Goal: Task Accomplishment & Management: Complete application form

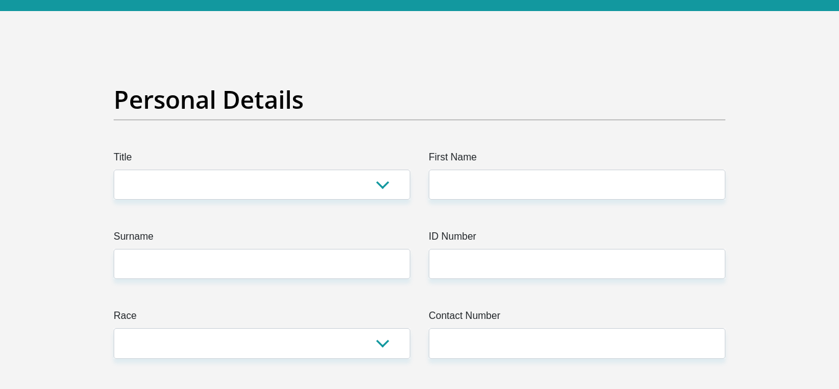
scroll to position [43, 0]
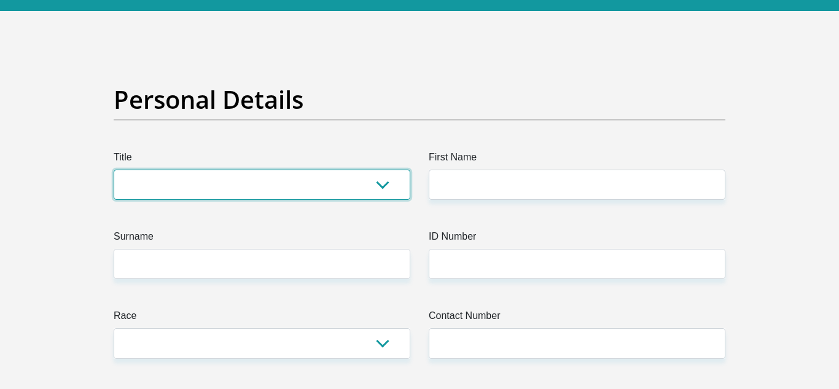
click at [359, 177] on select "Mr Ms Mrs Dr Other" at bounding box center [262, 185] width 297 height 30
select select "Ms"
click at [114, 170] on select "Mr Ms Mrs Dr Other" at bounding box center [262, 185] width 297 height 30
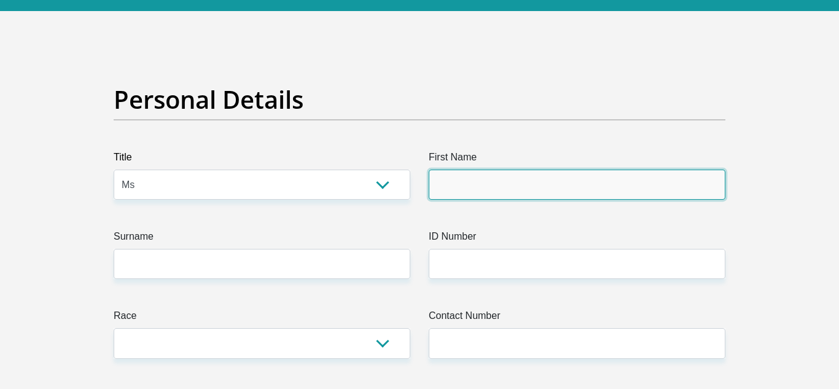
click at [457, 179] on input "First Name" at bounding box center [577, 185] width 297 height 30
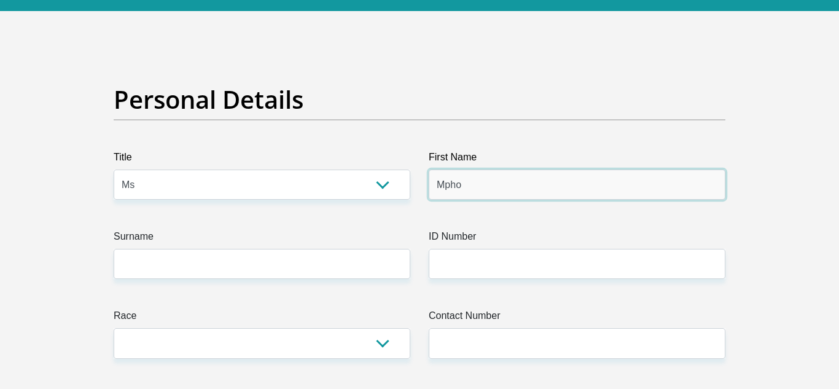
type input "Mpho"
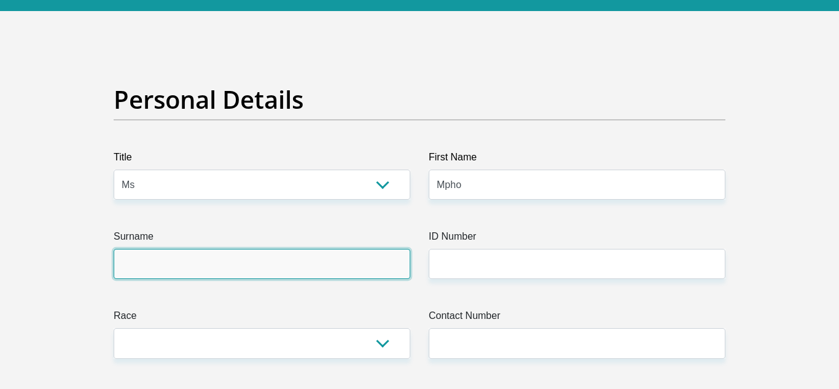
click at [291, 270] on input "Surname" at bounding box center [262, 264] width 297 height 30
type input "Sijo"
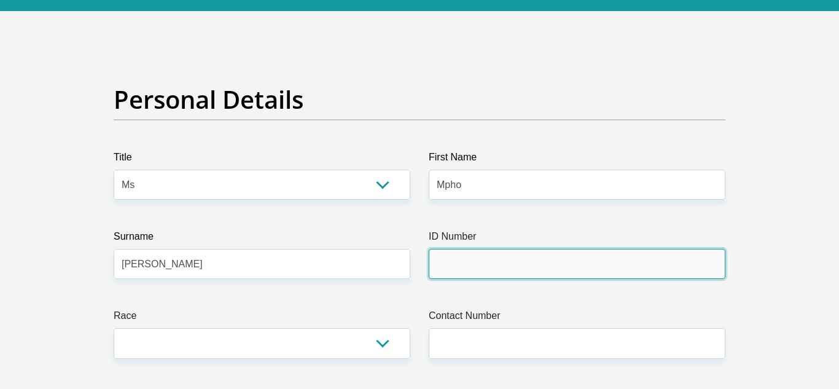
click at [467, 259] on input "ID Number" at bounding box center [577, 264] width 297 height 30
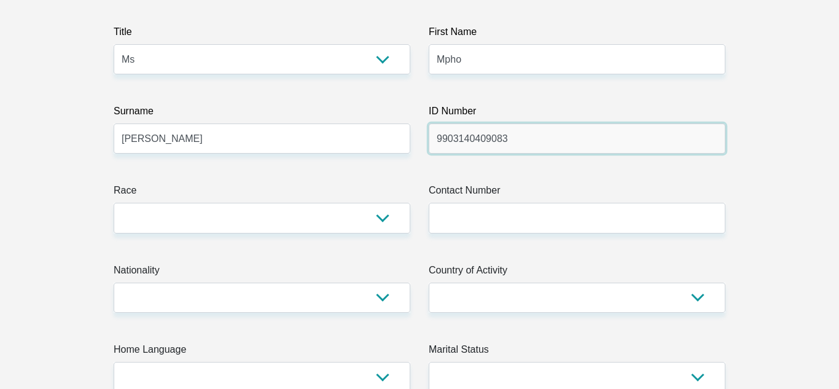
scroll to position [169, 0]
type input "9903140409083"
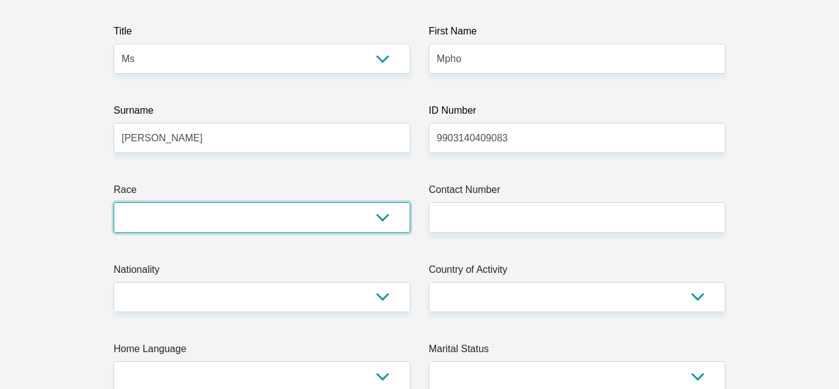
click at [366, 210] on select "Black Coloured Indian White Other" at bounding box center [262, 217] width 297 height 30
select select "1"
click at [114, 202] on select "Black Coloured Indian White Other" at bounding box center [262, 217] width 297 height 30
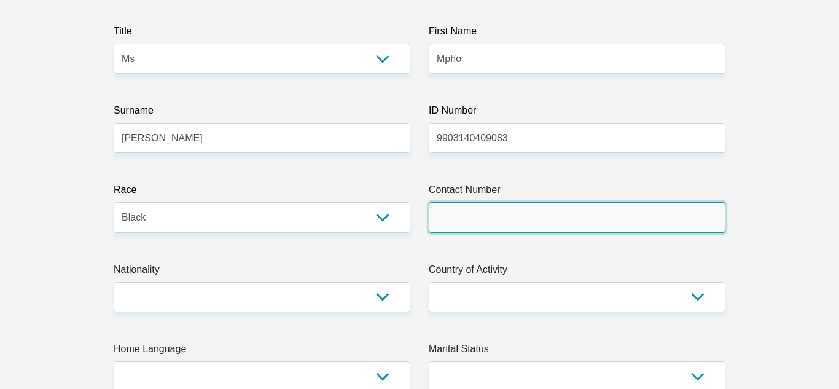
click at [431, 222] on input "Contact Number" at bounding box center [577, 217] width 297 height 30
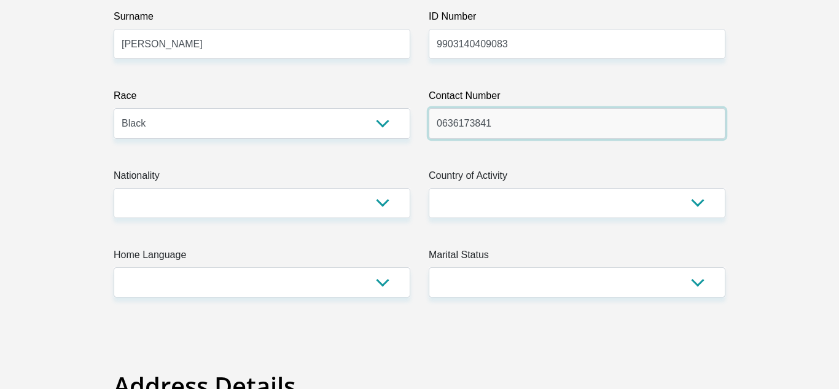
scroll to position [258, 0]
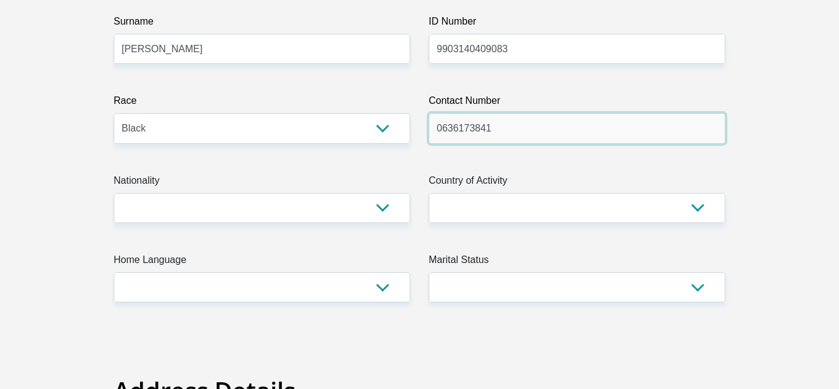
type input "0636173841"
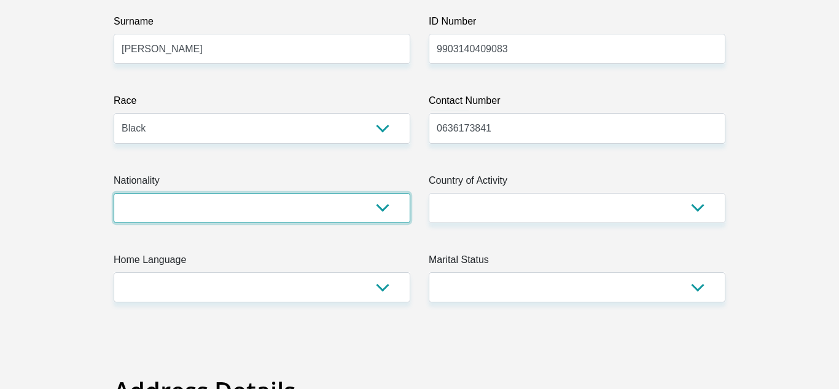
click at [377, 211] on select "South Africa Afghanistan Aland Islands Albania Algeria America Samoa American V…" at bounding box center [262, 208] width 297 height 30
select select "ZAF"
click at [114, 193] on select "South Africa Afghanistan Aland Islands Albania Algeria America Samoa American V…" at bounding box center [262, 208] width 297 height 30
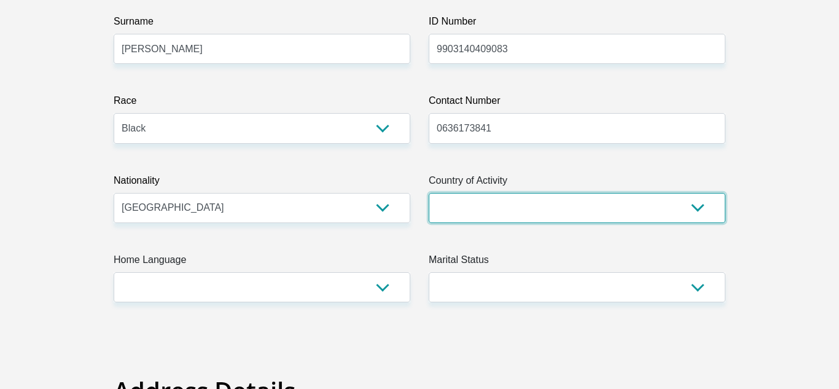
click at [446, 194] on select "South Africa Afghanistan Aland Islands Albania Algeria America Samoa American V…" at bounding box center [577, 208] width 297 height 30
select select "ZAF"
click at [429, 193] on select "South Africa Afghanistan Aland Islands Albania Algeria America Samoa American V…" at bounding box center [577, 208] width 297 height 30
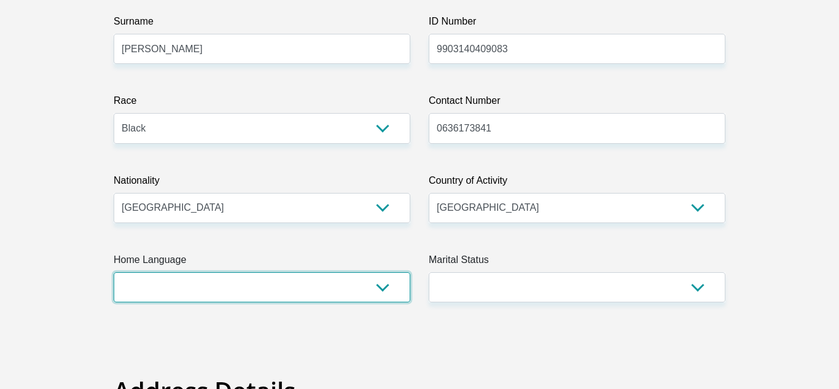
click at [315, 291] on select "Afrikaans English Sepedi South Ndebele Southern Sotho Swati Tsonga Tswana Venda…" at bounding box center [262, 287] width 297 height 30
select select "tsn"
click at [114, 272] on select "Afrikaans English Sepedi South Ndebele Southern Sotho Swati Tsonga Tswana Venda…" at bounding box center [262, 287] width 297 height 30
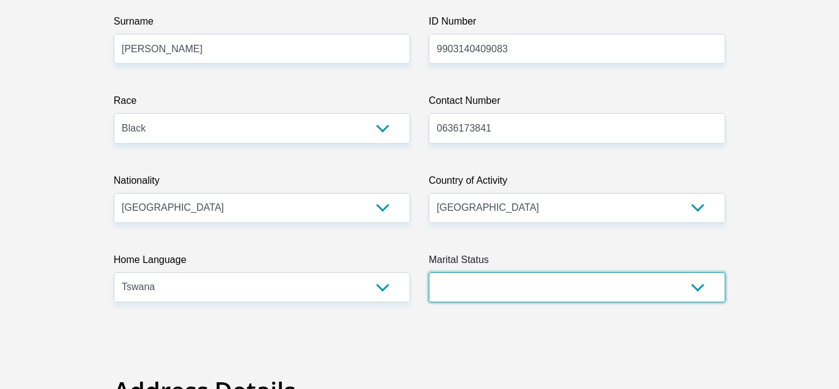
click at [445, 286] on select "Married ANC Single Divorced Widowed Married COP or Customary Law" at bounding box center [577, 287] width 297 height 30
select select "2"
click at [429, 272] on select "Married ANC Single Divorced Widowed Married COP or Customary Law" at bounding box center [577, 287] width 297 height 30
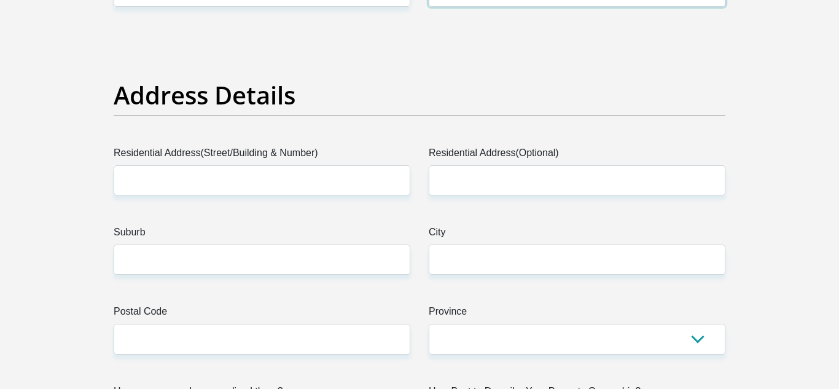
scroll to position [578, 0]
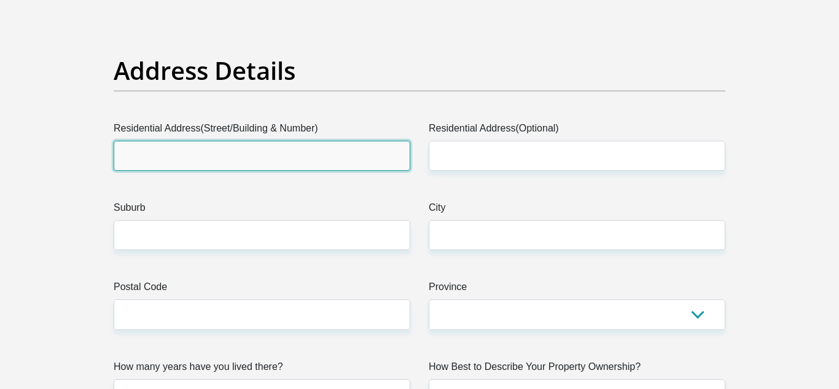
click at [338, 157] on input "Residential Address(Street/Building & Number)" at bounding box center [262, 156] width 297 height 30
type input "286 Weaver street"
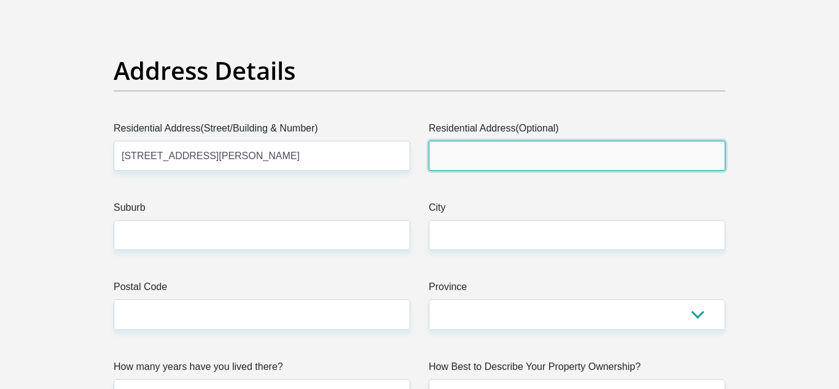
type input "Eastbank"
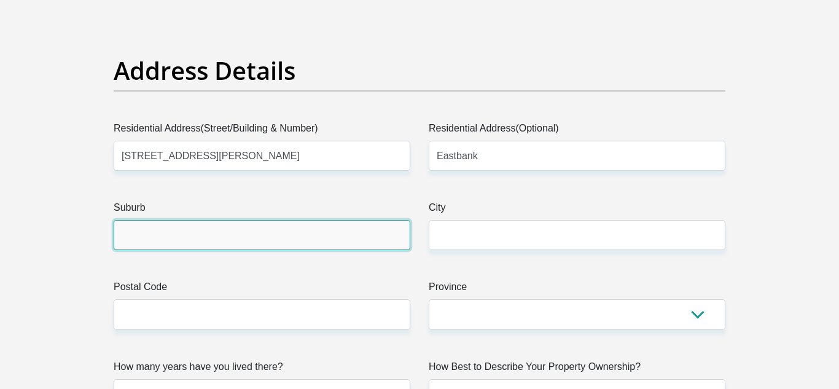
type input "Alexandra (2014)"
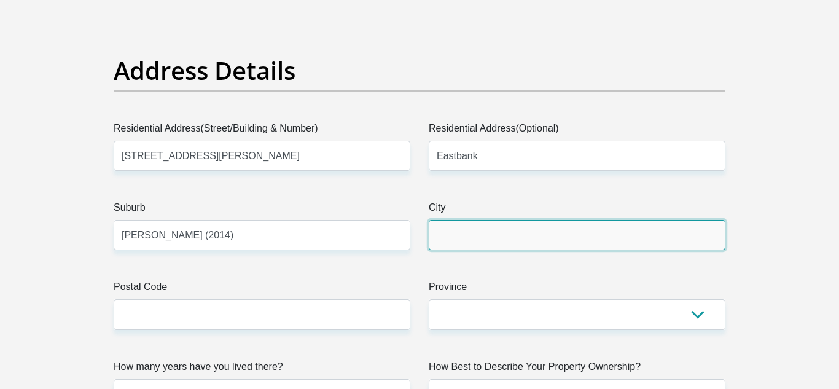
type input "Alexandra (2014)"
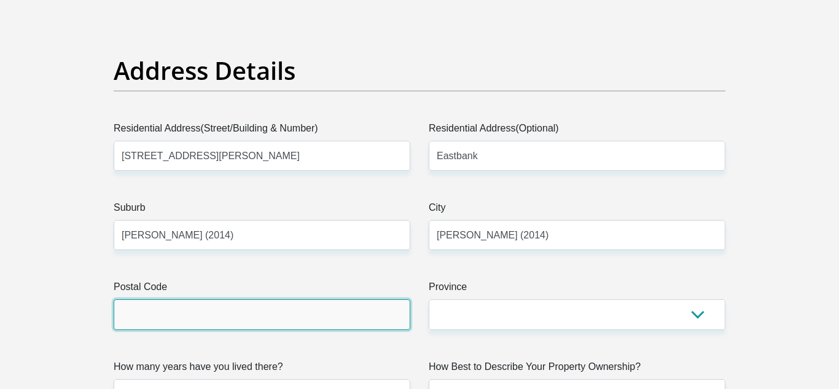
type input "2090"
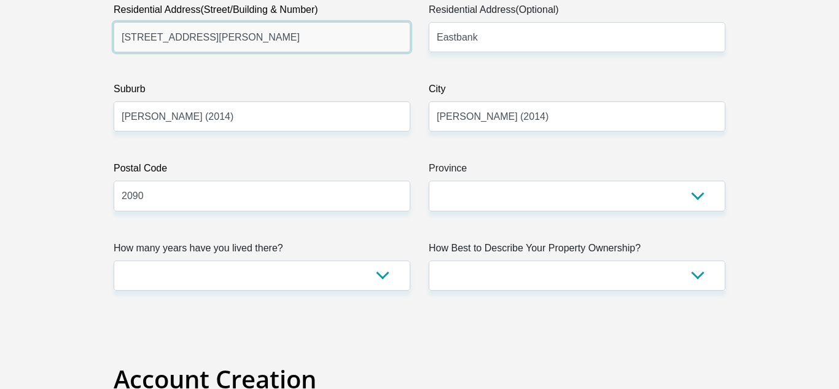
scroll to position [701, 0]
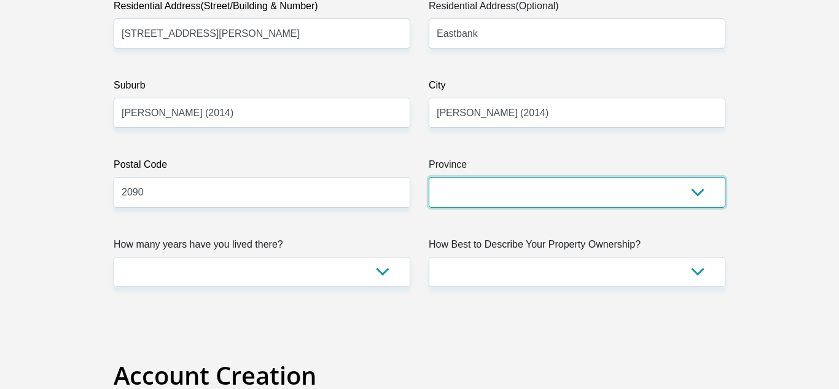
click at [474, 187] on select "Eastern Cape Free State Gauteng KwaZulu-Natal Limpopo Mpumalanga Northern Cape …" at bounding box center [577, 192] width 297 height 30
select select "Gauteng"
click at [429, 177] on select "Eastern Cape Free State Gauteng KwaZulu-Natal Limpopo Mpumalanga Northern Cape …" at bounding box center [577, 192] width 297 height 30
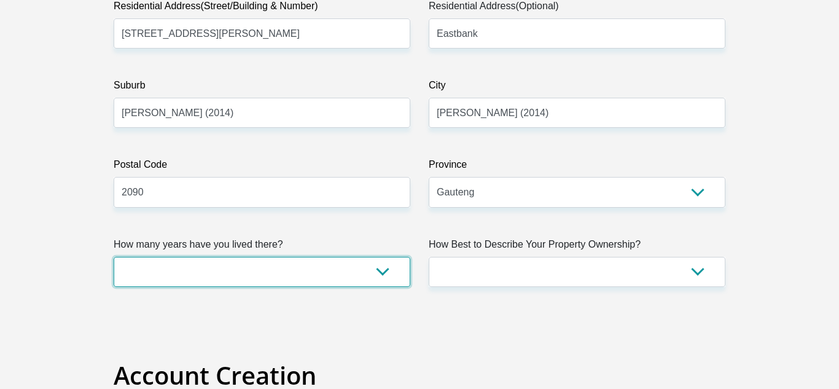
click at [372, 276] on select "less than 1 year 1-3 years 3-5 years 5+ years" at bounding box center [262, 272] width 297 height 30
select select "5"
click at [114, 257] on select "less than 1 year 1-3 years 3-5 years 5+ years" at bounding box center [262, 272] width 297 height 30
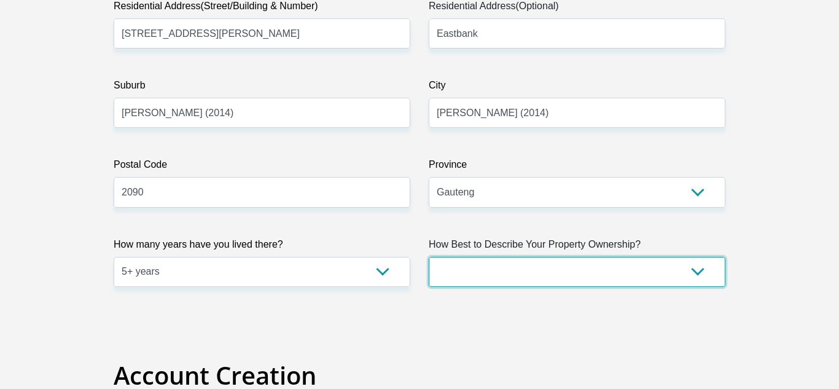
click at [490, 278] on select "Owned Rented Family Owned Company Dwelling" at bounding box center [577, 272] width 297 height 30
select select "parents"
click at [429, 257] on select "Owned Rented Family Owned Company Dwelling" at bounding box center [577, 272] width 297 height 30
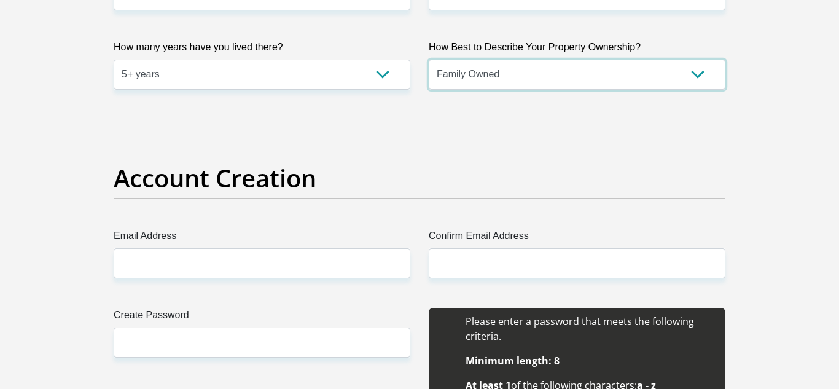
scroll to position [908, 0]
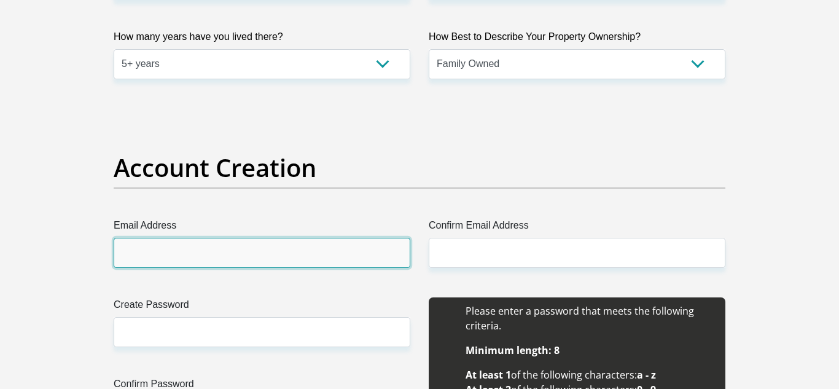
click at [346, 259] on input "Email Address" at bounding box center [262, 253] width 297 height 30
type input "mphobettysijo@gmail.com"
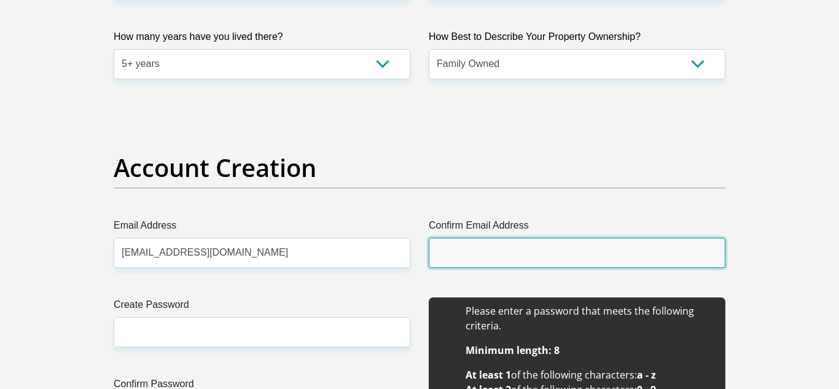
type input "mphobettysijo@gmail.com"
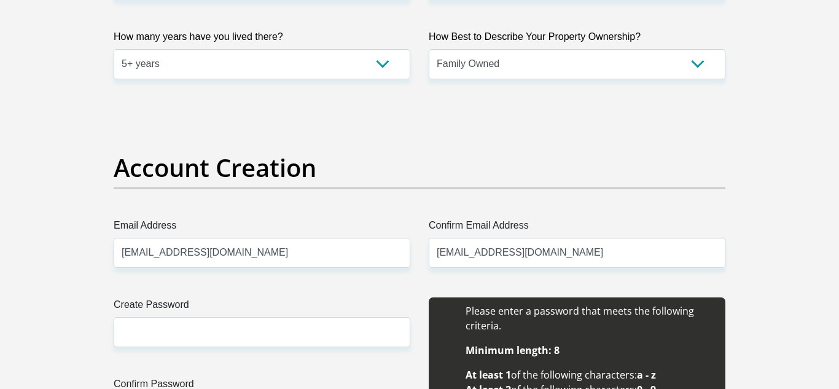
type input "Mpho"
type input "Sijo"
type input "0685365737"
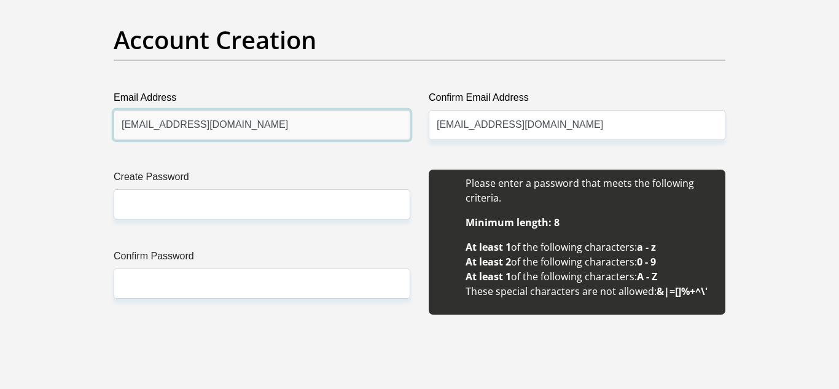
scroll to position [1077, 0]
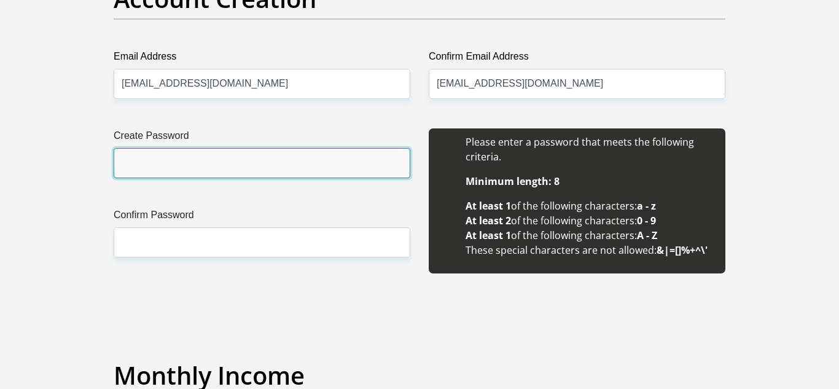
click at [337, 170] on input "Create Password" at bounding box center [262, 163] width 297 height 30
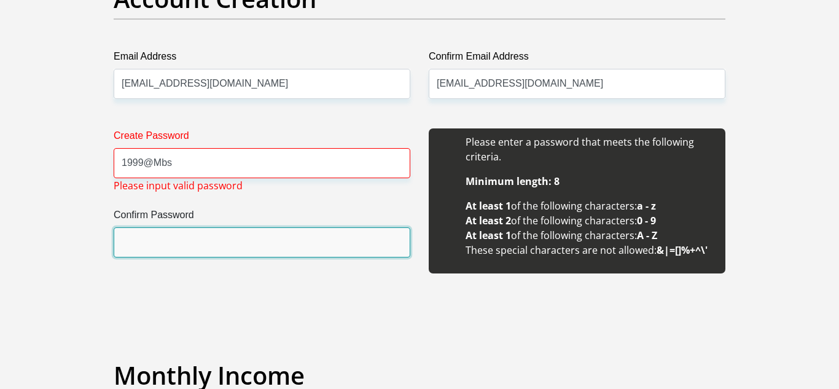
click at [276, 238] on input "Confirm Password" at bounding box center [262, 242] width 297 height 30
click at [238, 234] on input "Confirm Password" at bounding box center [262, 242] width 297 height 30
click at [234, 246] on input "Confirm Password" at bounding box center [262, 242] width 297 height 30
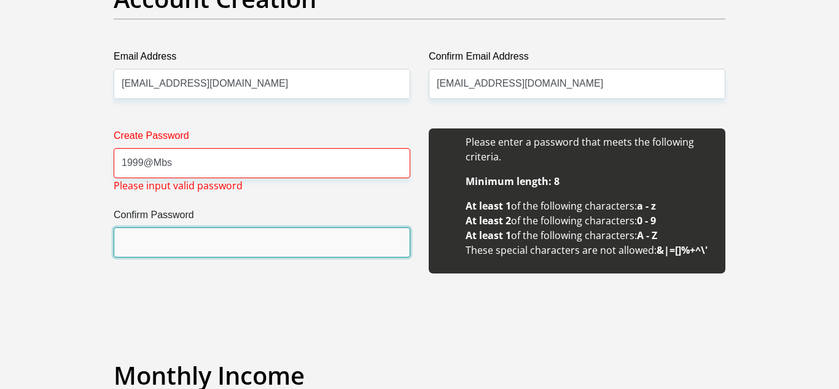
click at [309, 238] on input "Confirm Password" at bounding box center [262, 242] width 297 height 30
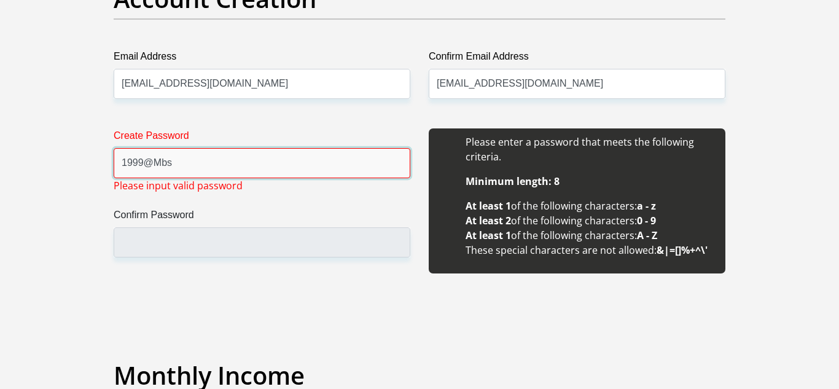
click at [205, 168] on input "1999@Mbs" at bounding box center [262, 163] width 297 height 30
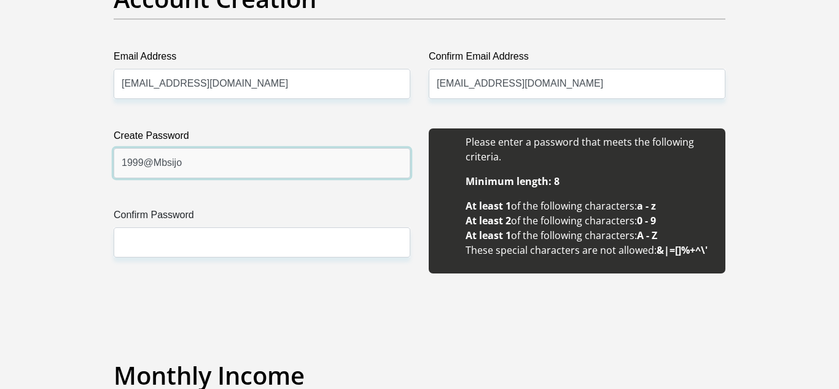
type input "1999@Mbsijo"
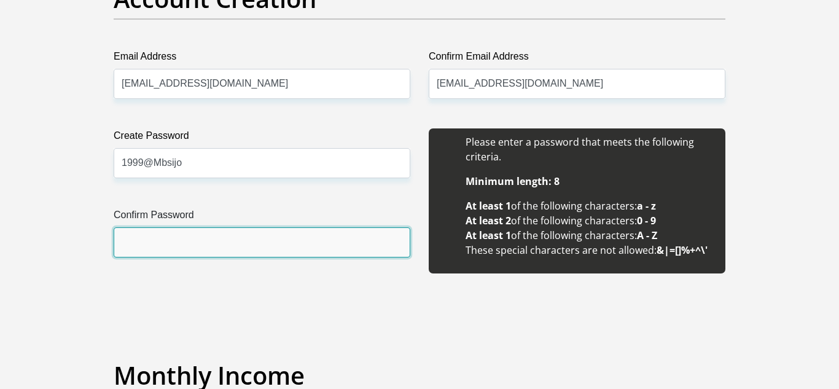
click at [170, 242] on input "Confirm Password" at bounding box center [262, 242] width 297 height 30
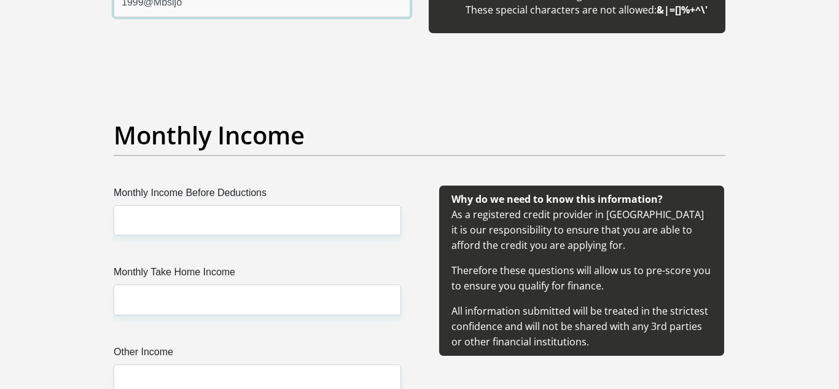
scroll to position [1323, 0]
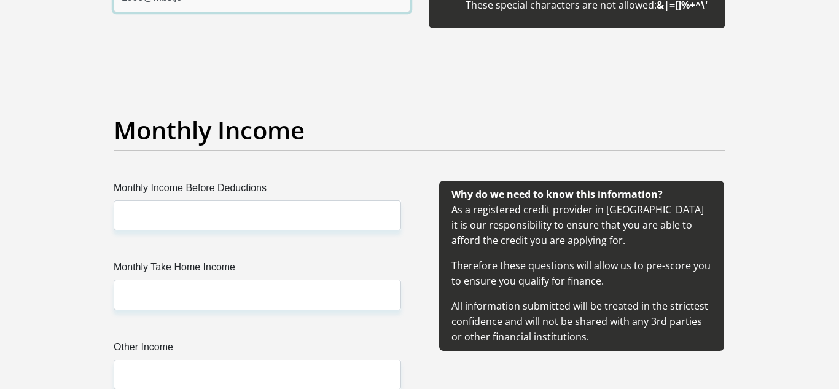
type input "1999@Mbsijo"
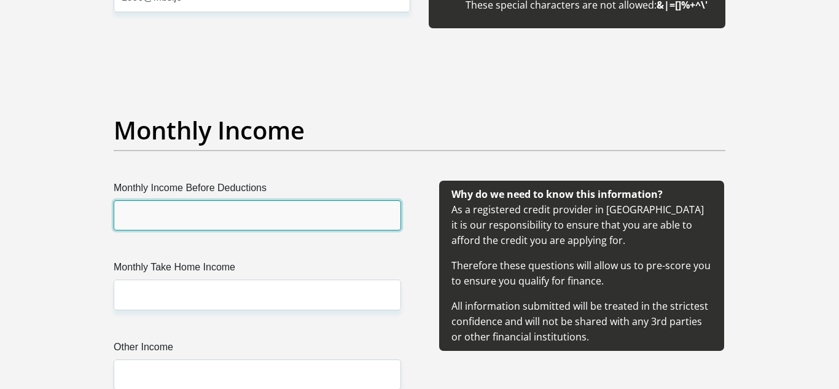
click at [176, 214] on input "Monthly Income Before Deductions" at bounding box center [258, 215] width 288 height 30
type input "18530"
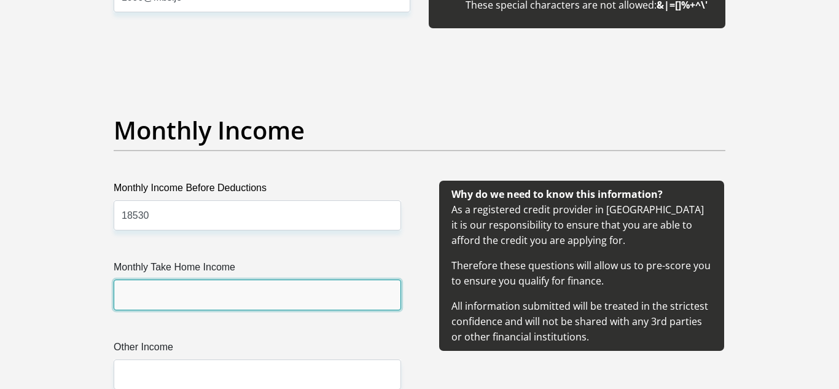
click at [199, 293] on input "Monthly Take Home Income" at bounding box center [258, 295] width 288 height 30
type input "16412"
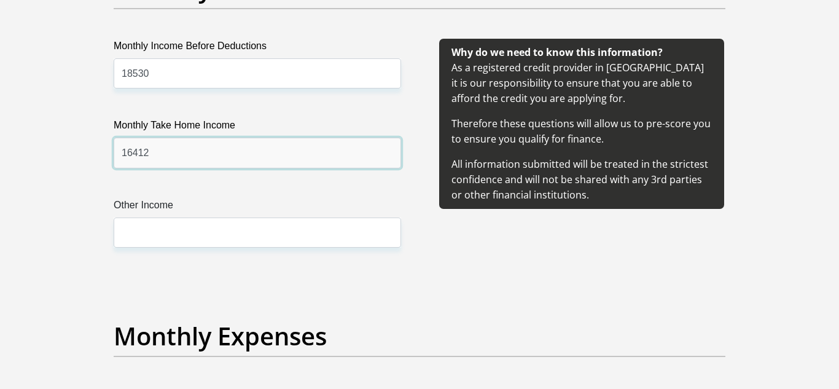
scroll to position [1465, 0]
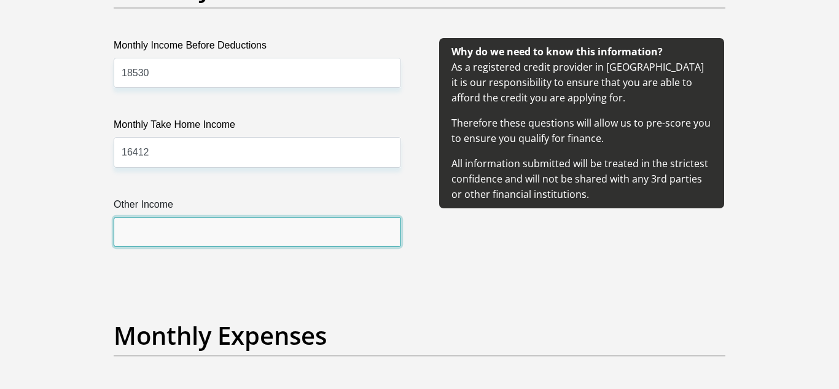
click at [230, 235] on input "Other Income" at bounding box center [258, 232] width 288 height 30
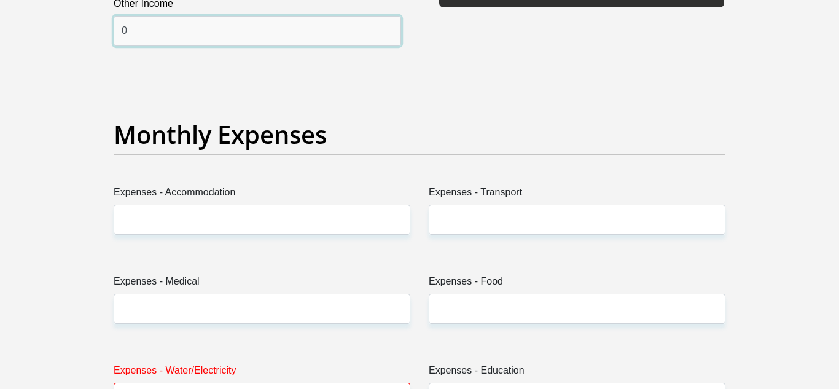
scroll to position [1668, 0]
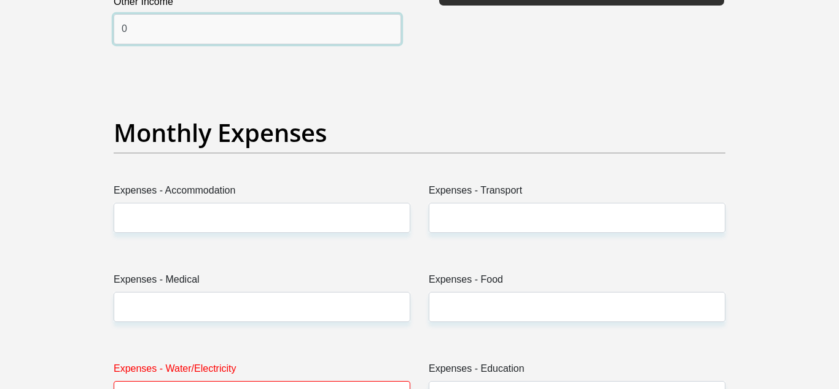
type input "0"
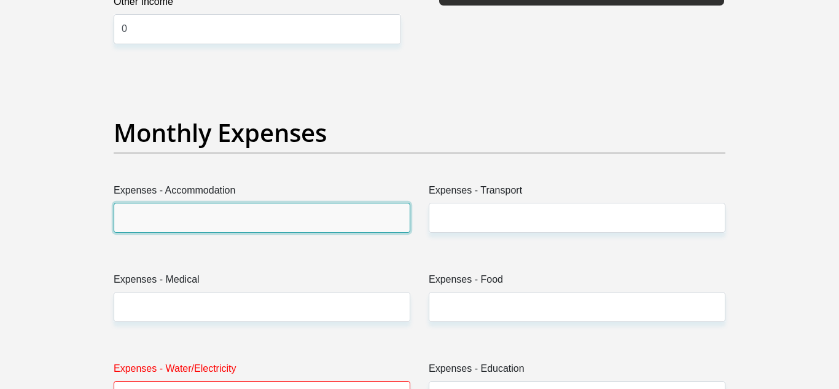
click at [223, 228] on input "Expenses - Accommodation" at bounding box center [262, 218] width 297 height 30
type input "0"
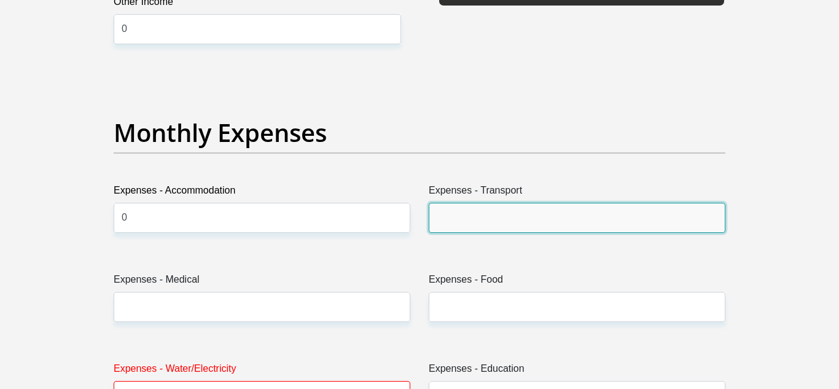
click at [479, 221] on input "Expenses - Transport" at bounding box center [577, 218] width 297 height 30
type input "2500"
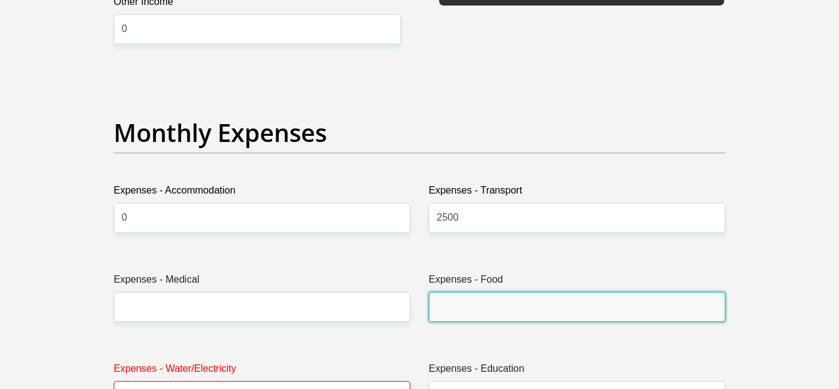
click at [481, 310] on input "Expenses - Food" at bounding box center [577, 307] width 297 height 30
type input "1500"
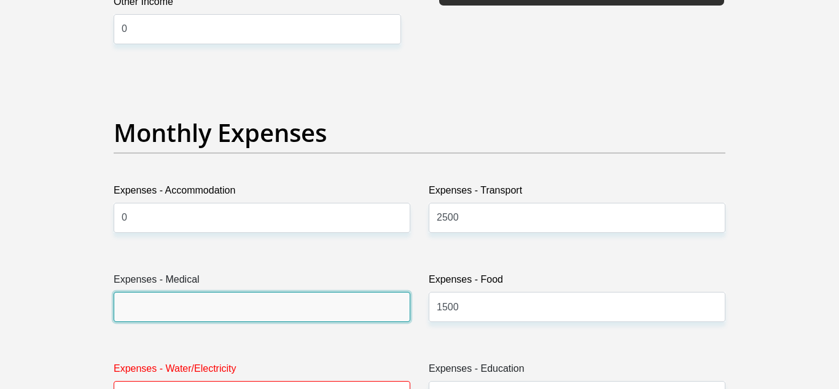
click at [364, 312] on input "Expenses - Medical" at bounding box center [262, 307] width 297 height 30
type input "0"
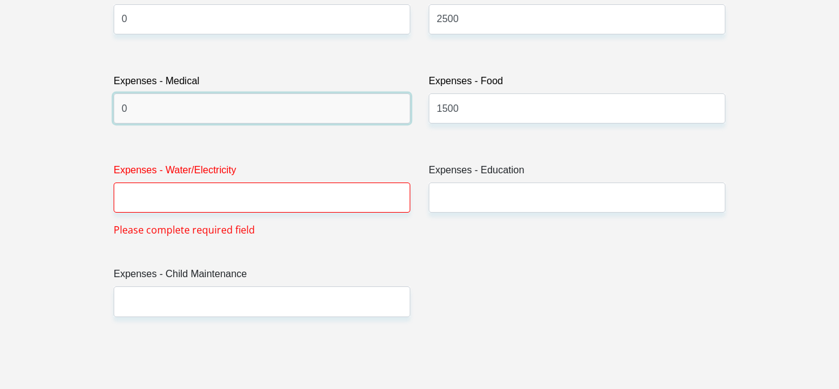
scroll to position [1867, 0]
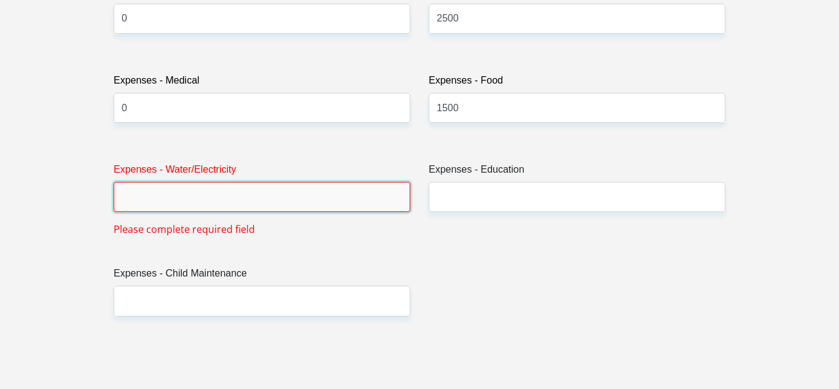
click at [296, 194] on input "Expenses - Water/Electricity" at bounding box center [262, 197] width 297 height 30
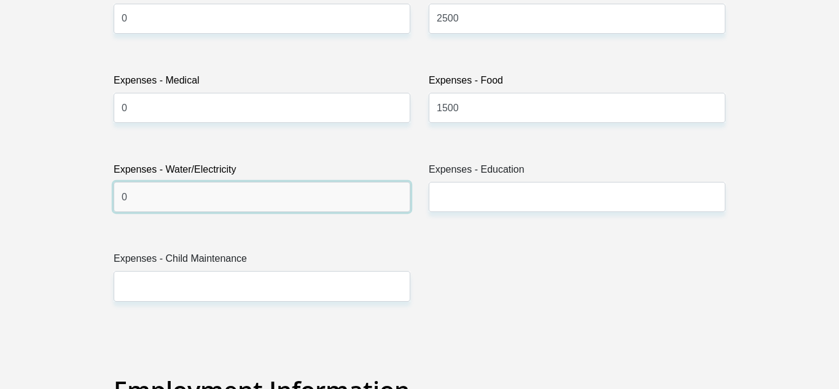
type input "0"
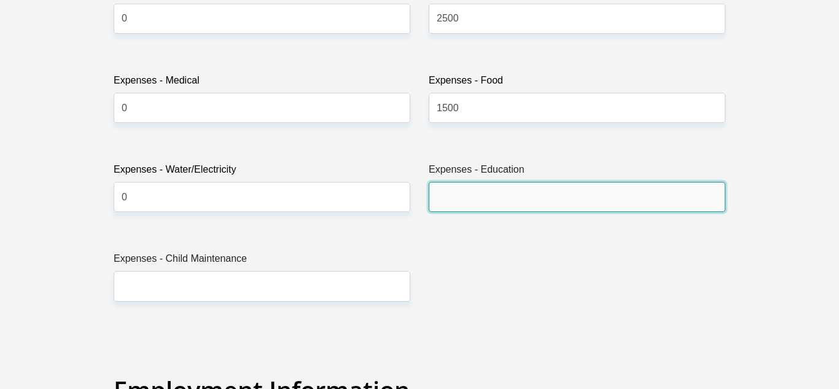
click at [480, 194] on input "Expenses - Education" at bounding box center [577, 197] width 297 height 30
type input "0"
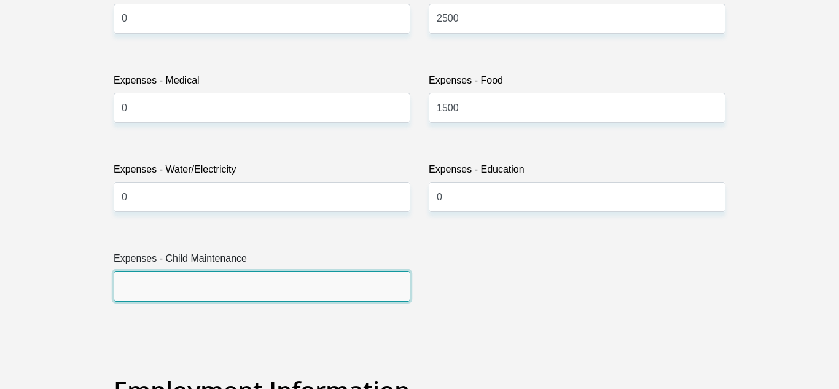
click at [331, 286] on input "Expenses - Child Maintenance" at bounding box center [262, 286] width 297 height 30
type input "2000"
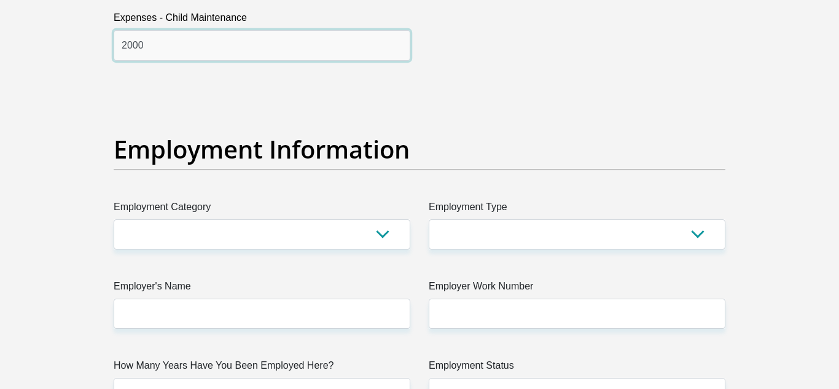
scroll to position [2117, 0]
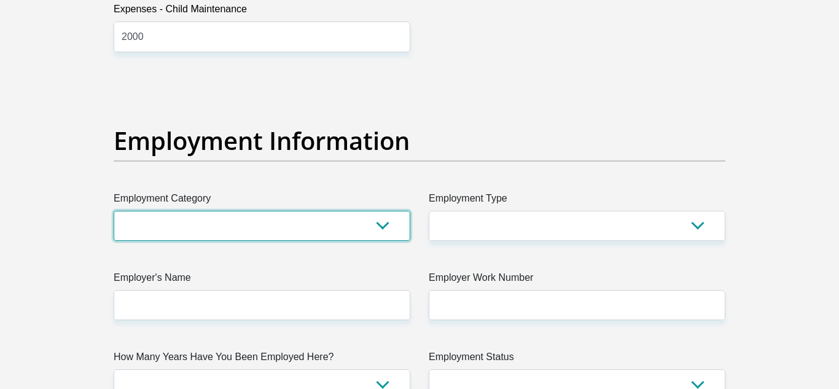
click at [251, 219] on select "AGRICULTURE ALCOHOL & TOBACCO CONSTRUCTION MATERIALS METALLURGY EQUIPMENT FOR R…" at bounding box center [262, 226] width 297 height 30
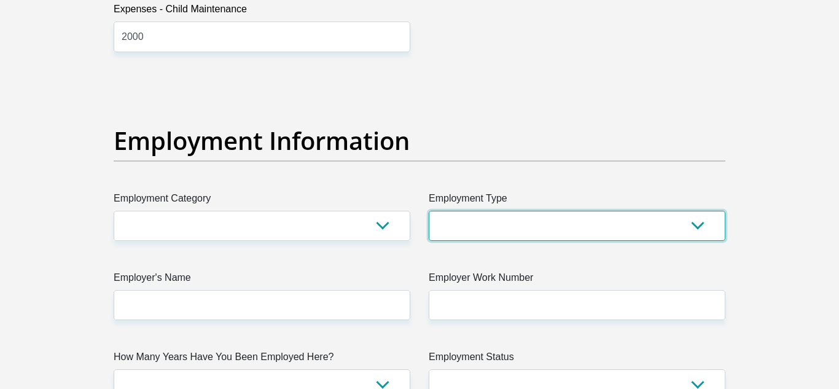
click at [492, 235] on select "College/Lecturer Craft Seller Creative Driver Executive Farmer Forces - Non Com…" at bounding box center [577, 226] width 297 height 30
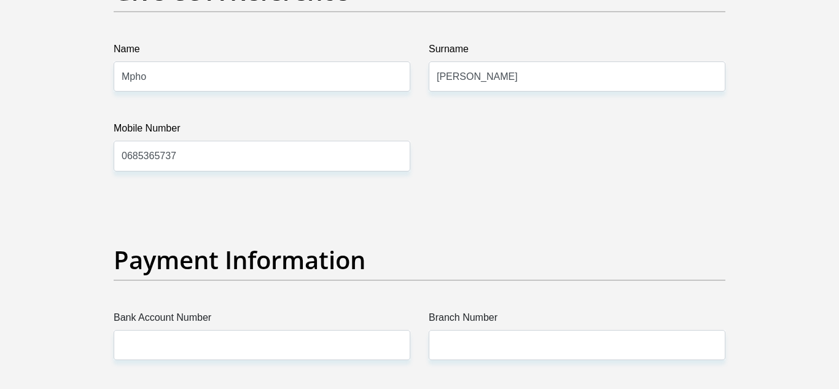
scroll to position [2613, 0]
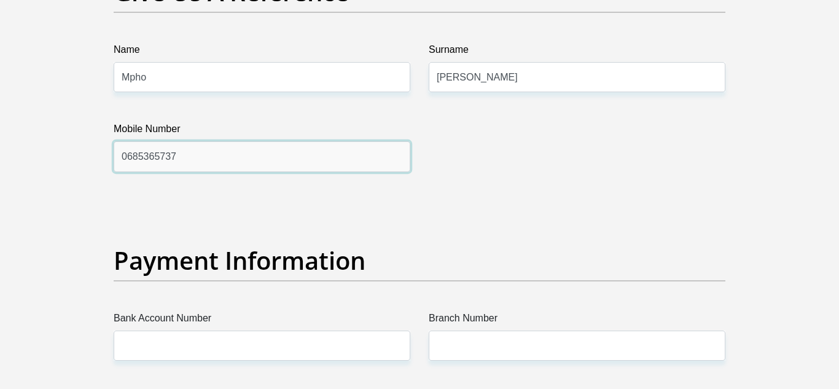
click at [230, 158] on input "0685365737" at bounding box center [262, 156] width 297 height 30
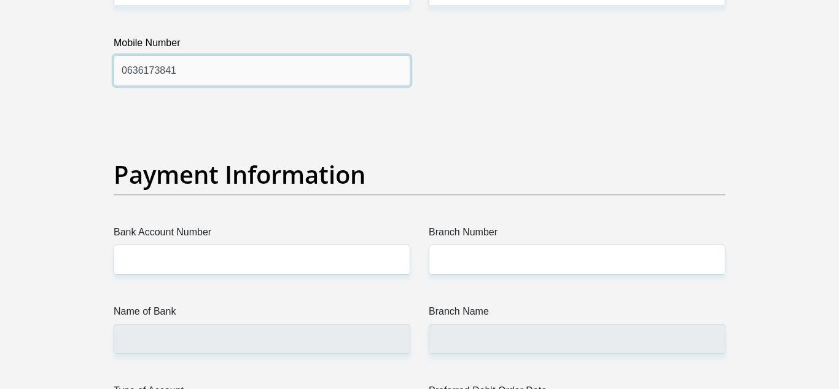
scroll to position [2708, 0]
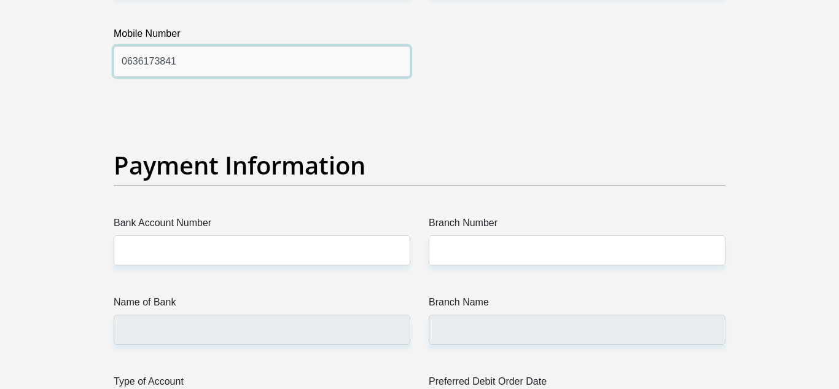
type input "0636173841"
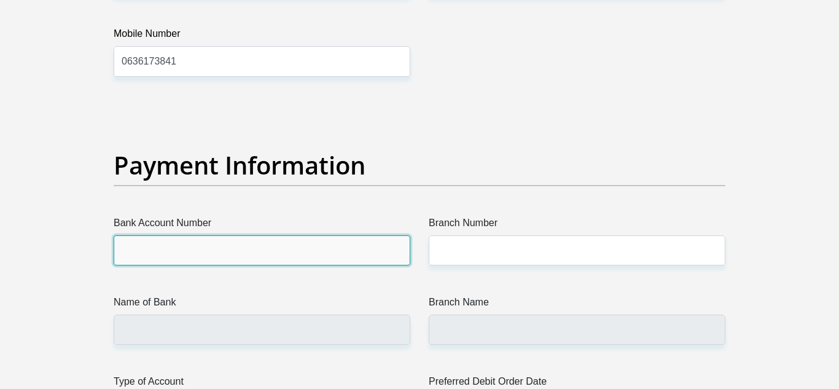
click at [234, 256] on input "Bank Account Number" at bounding box center [262, 250] width 297 height 30
type input "10162137565"
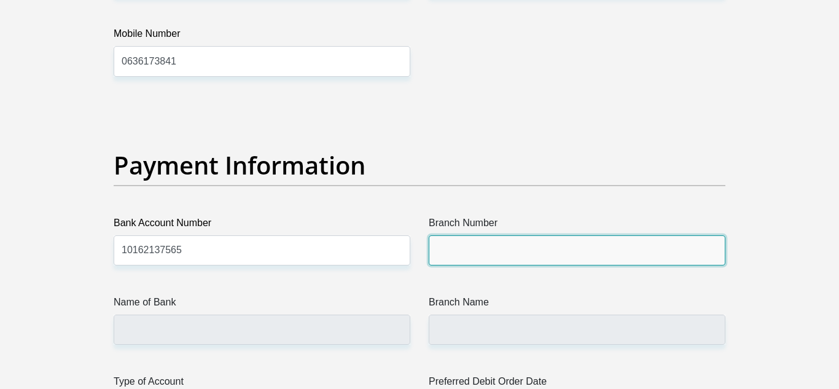
click at [442, 241] on input "Branch Number" at bounding box center [577, 250] width 297 height 30
type input "051001"
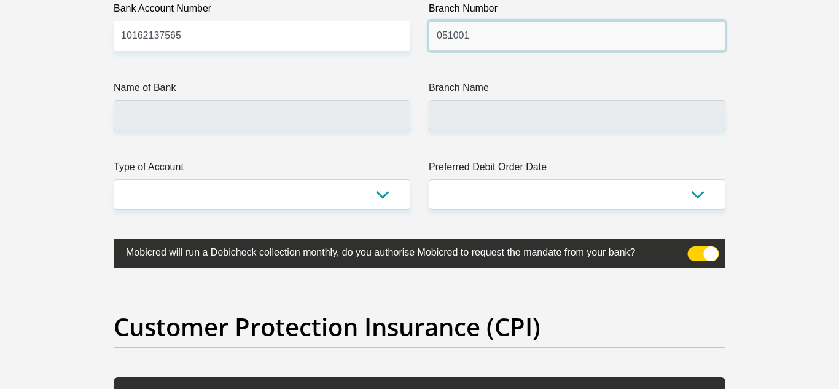
scroll to position [2924, 0]
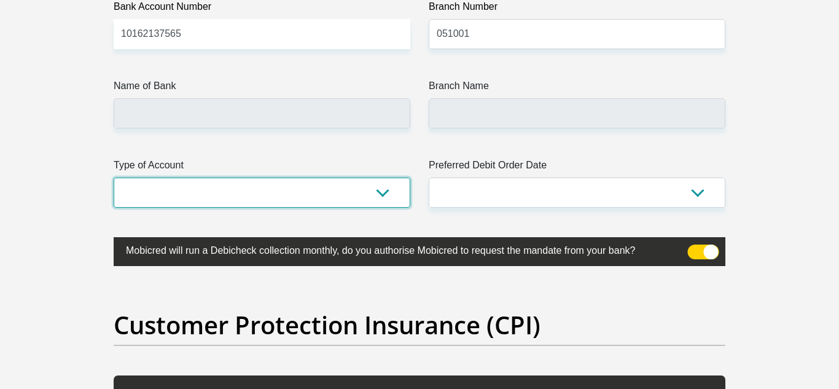
click at [305, 195] on select "Cheque Savings" at bounding box center [262, 193] width 297 height 30
type input "STANDARD BANK"
type input "STANDARD BANK SOUTH AFRICA"
select select "CUR"
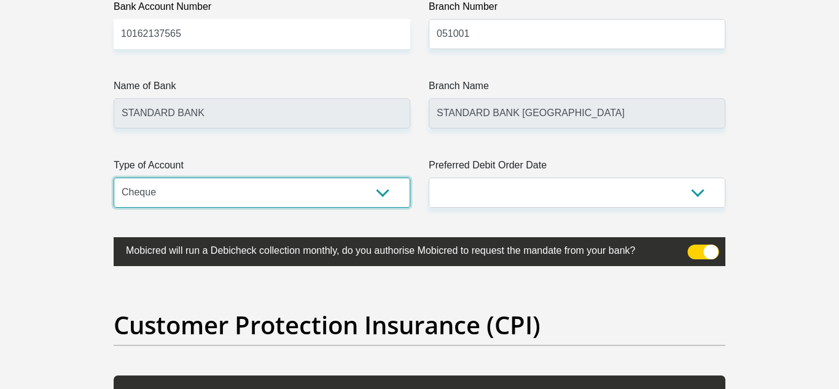
click at [114, 178] on select "Cheque Savings" at bounding box center [262, 193] width 297 height 30
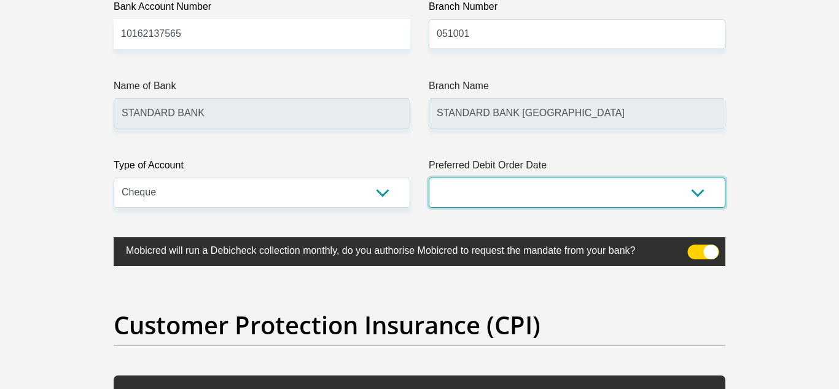
click at [460, 187] on select "1st 2nd 3rd 4th 5th 7th 18th 19th 20th 21st 22nd 23rd 24th 25th 26th 27th 28th …" at bounding box center [577, 193] width 297 height 30
select select "25"
click at [429, 178] on select "1st 2nd 3rd 4th 5th 7th 18th 19th 20th 21st 22nd 23rd 24th 25th 26th 27th 28th …" at bounding box center [577, 193] width 297 height 30
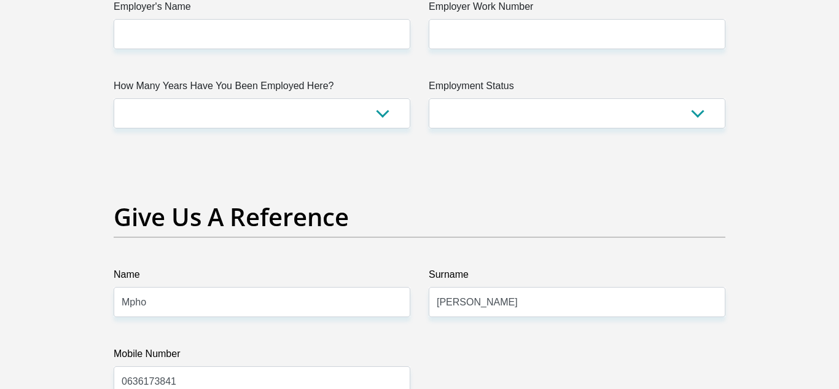
scroll to position [2389, 0]
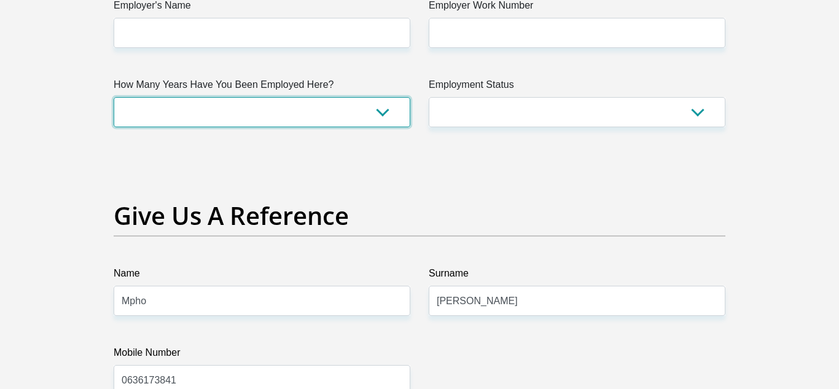
click at [321, 115] on select "less than 1 year 1-3 years 3-5 years 5+ years" at bounding box center [262, 112] width 297 height 30
select select "48"
click at [114, 97] on select "less than 1 year 1-3 years 3-5 years 5+ years" at bounding box center [262, 112] width 297 height 30
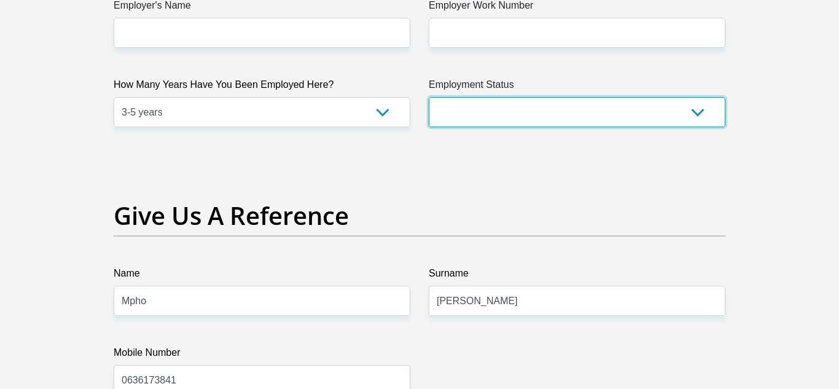
click at [473, 119] on select "Permanent/Full-time Part-time/Casual Contract Worker Self-Employed Housewife Re…" at bounding box center [577, 112] width 297 height 30
select select "1"
click at [429, 97] on select "Permanent/Full-time Part-time/Casual Contract Worker Self-Employed Housewife Re…" at bounding box center [577, 112] width 297 height 30
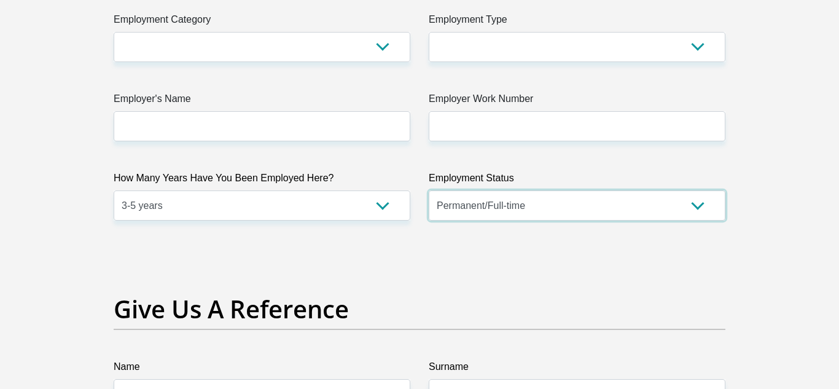
scroll to position [2289, 0]
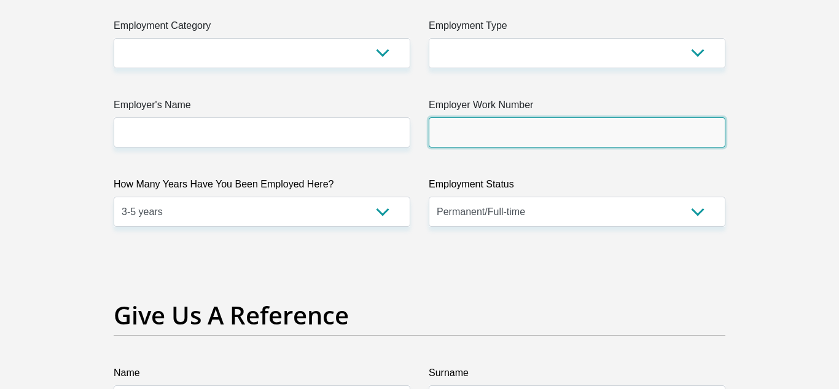
click at [469, 133] on input "Employer Work Number" at bounding box center [577, 132] width 297 height 30
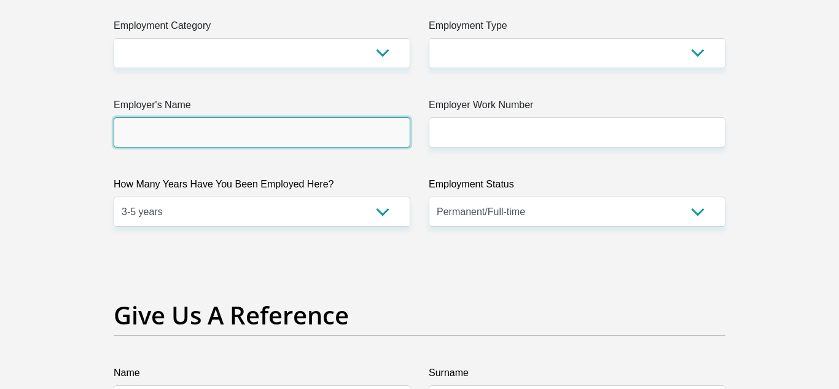
click at [315, 132] on input "Employer's Name" at bounding box center [262, 132] width 297 height 30
type input "NovaPioneer"
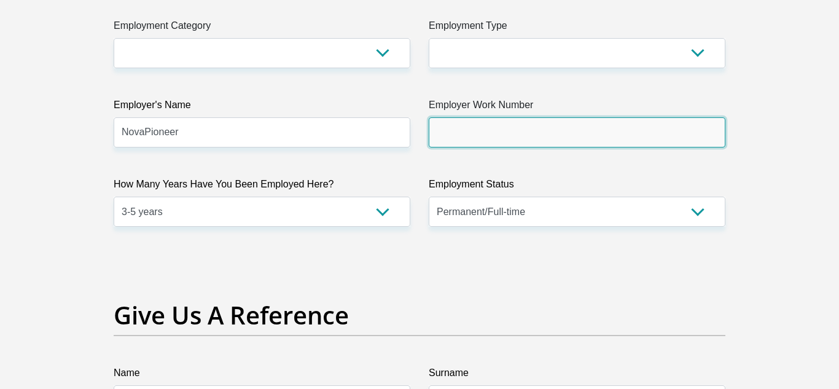
click at [492, 128] on input "Employer Work Number" at bounding box center [577, 132] width 297 height 30
type input "0112516629"
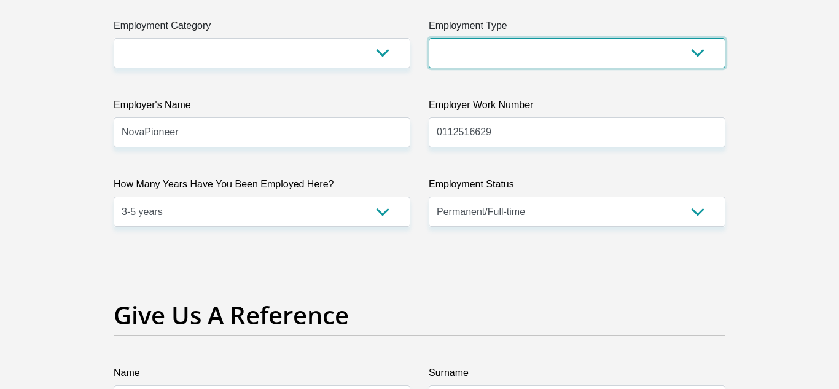
click at [469, 53] on select "College/Lecturer Craft Seller Creative Driver Executive Farmer Forces - Non Com…" at bounding box center [577, 53] width 297 height 30
select select "Teacher"
click at [429, 38] on select "College/Lecturer Craft Seller Creative Driver Executive Farmer Forces - Non Com…" at bounding box center [577, 53] width 297 height 30
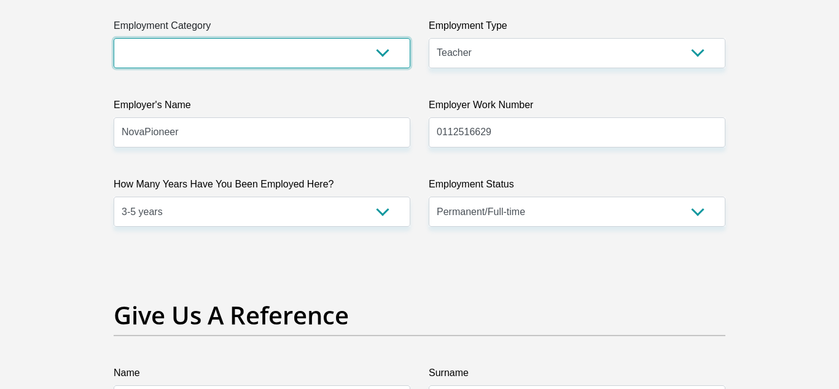
click at [294, 55] on select "AGRICULTURE ALCOHOL & TOBACCO CONSTRUCTION MATERIALS METALLURGY EQUIPMENT FOR R…" at bounding box center [262, 53] width 297 height 30
click at [198, 58] on select "AGRICULTURE ALCOHOL & TOBACCO CONSTRUCTION MATERIALS METALLURGY EQUIPMENT FOR R…" at bounding box center [262, 53] width 297 height 30
select select "67"
click at [114, 38] on select "AGRICULTURE ALCOHOL & TOBACCO CONSTRUCTION MATERIALS METALLURGY EQUIPMENT FOR R…" at bounding box center [262, 53] width 297 height 30
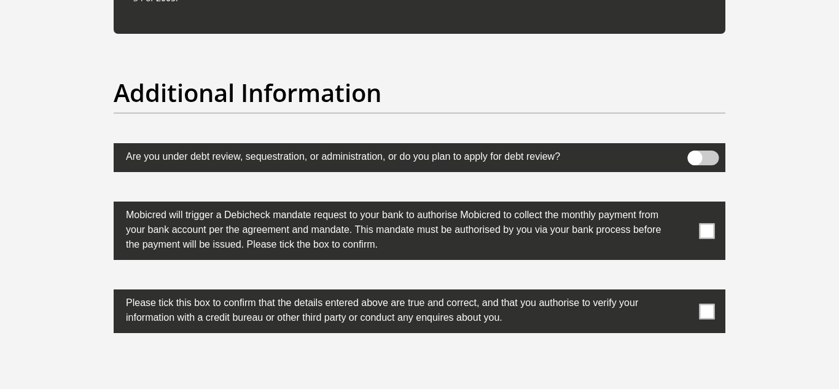
scroll to position [3778, 0]
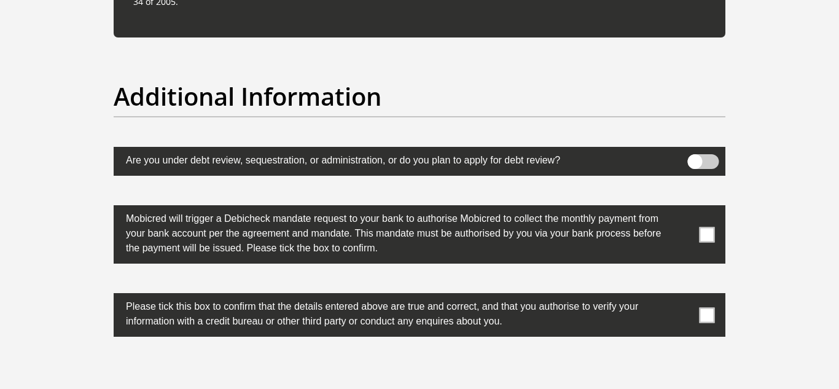
click at [708, 235] on span at bounding box center [707, 234] width 15 height 15
click at [683, 208] on input "checkbox" at bounding box center [683, 208] width 0 height 0
click at [712, 306] on label at bounding box center [420, 315] width 612 height 44
click at [683, 296] on input "checkbox" at bounding box center [683, 296] width 0 height 0
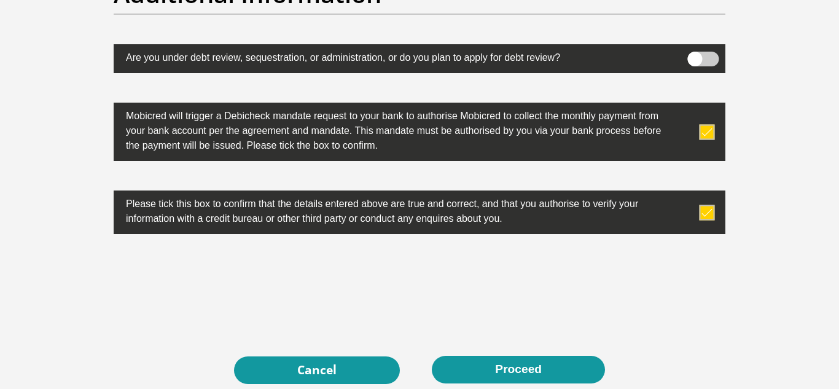
scroll to position [3877, 0]
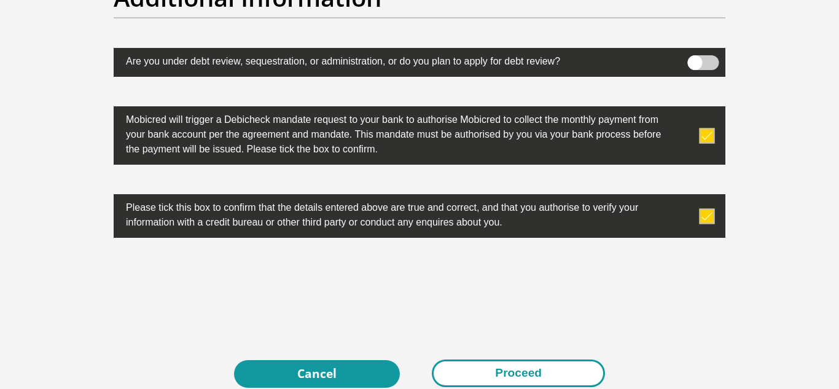
click at [478, 374] on button "Proceed" at bounding box center [518, 374] width 173 height 28
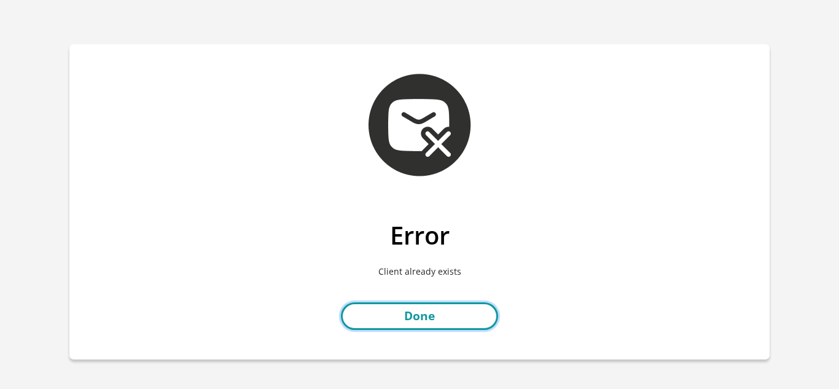
click at [377, 318] on link "Done" at bounding box center [419, 316] width 157 height 28
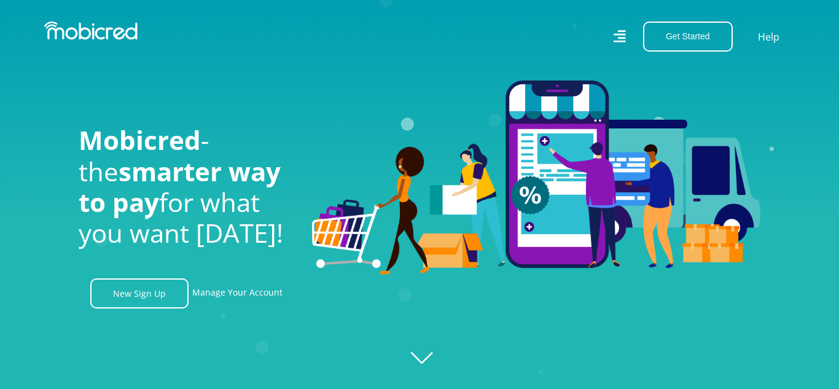
scroll to position [32, 0]
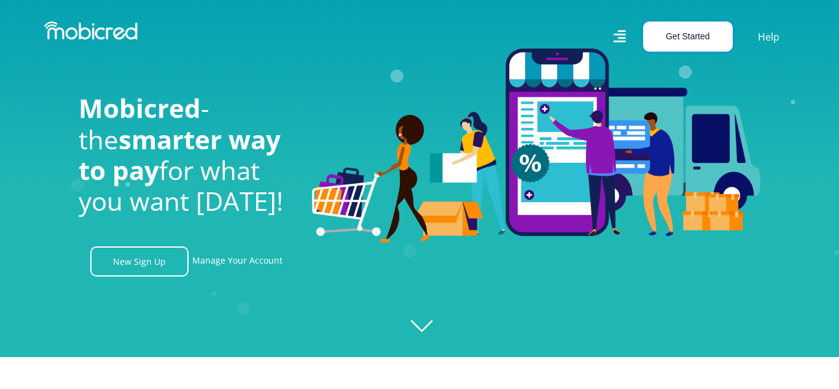
click at [684, 42] on button "Get Started" at bounding box center [688, 37] width 90 height 30
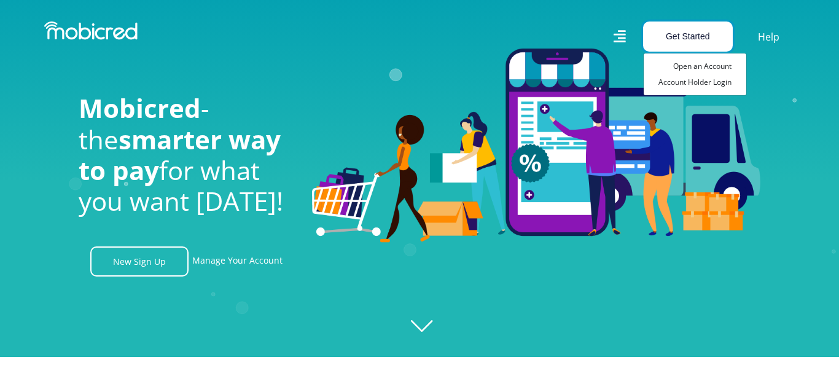
scroll to position [0, 1576]
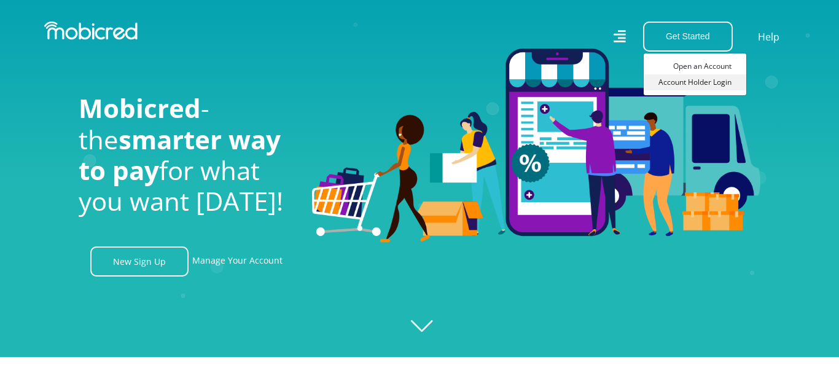
click at [678, 85] on link "Account Holder Login" at bounding box center [695, 82] width 103 height 16
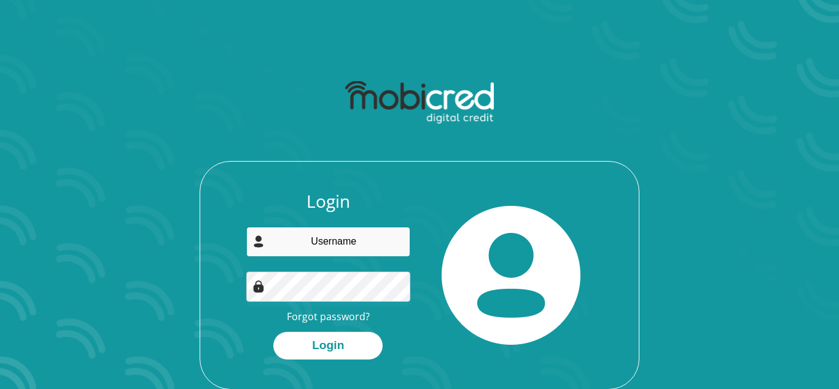
click at [354, 242] on input "email" at bounding box center [328, 242] width 165 height 30
type input "[EMAIL_ADDRESS][DOMAIN_NAME]"
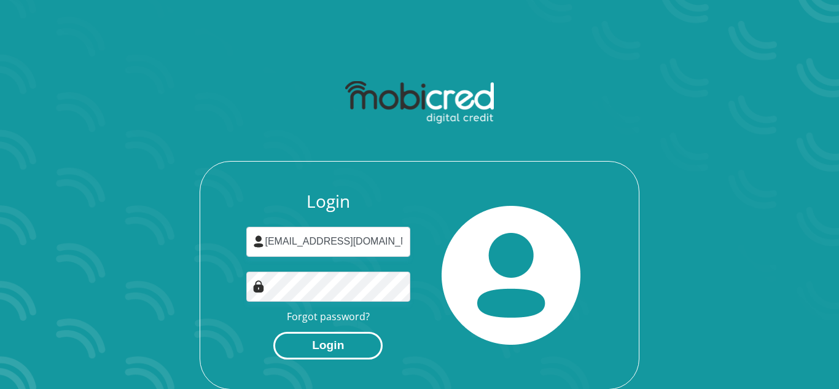
click at [317, 345] on button "Login" at bounding box center [327, 346] width 109 height 28
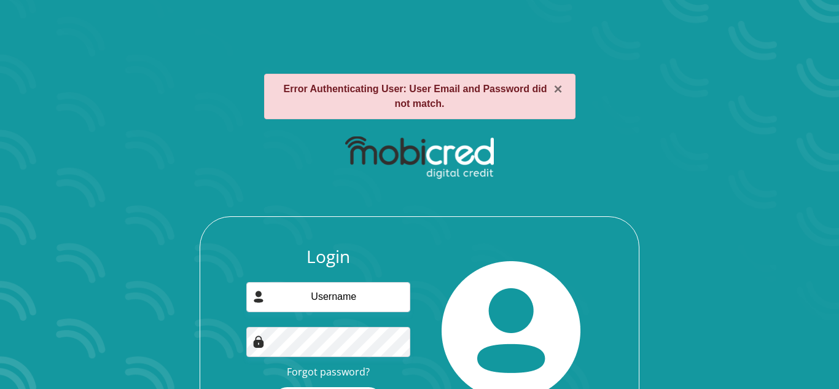
scroll to position [40, 0]
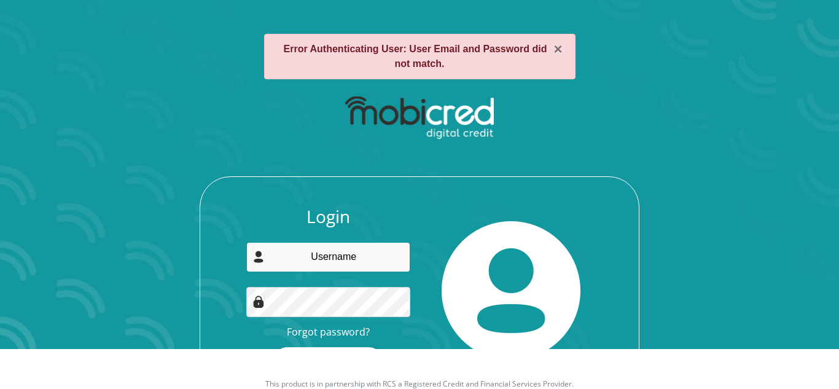
click at [331, 261] on input "email" at bounding box center [328, 257] width 165 height 30
type input "mphosijo@gmail.com"
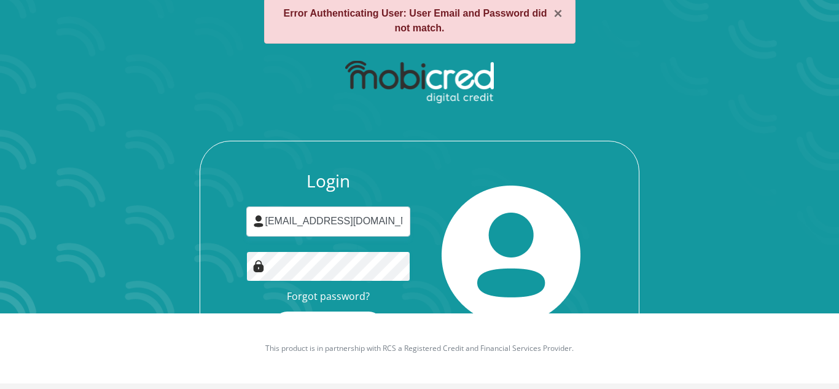
scroll to position [62, 0]
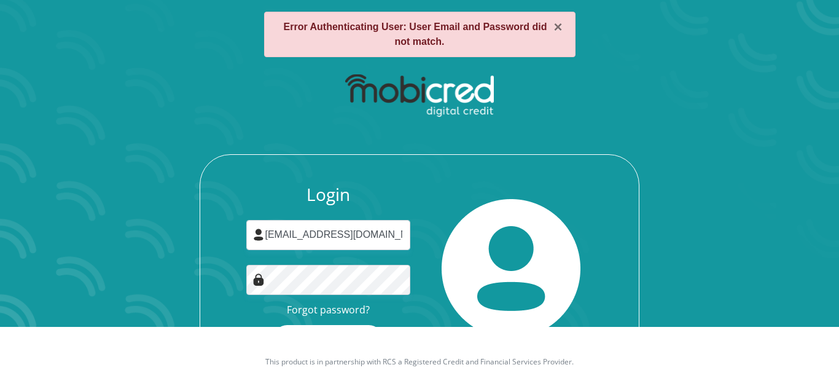
click at [339, 325] on button "Login" at bounding box center [327, 339] width 109 height 28
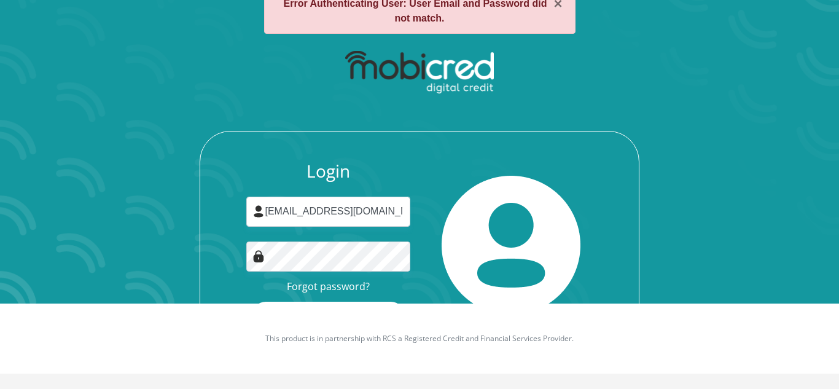
scroll to position [85, 0]
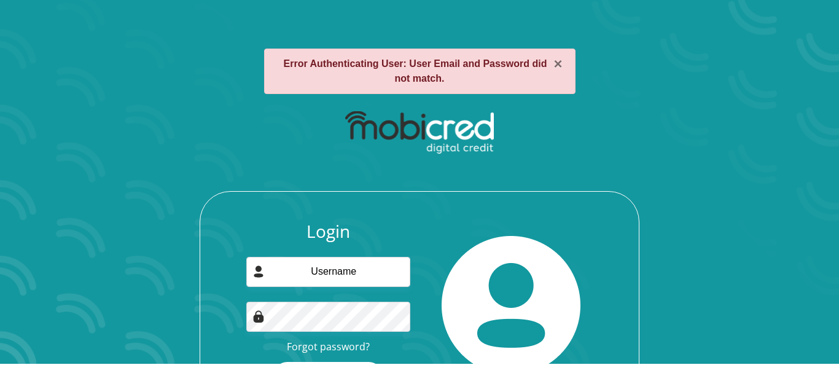
scroll to position [53, 0]
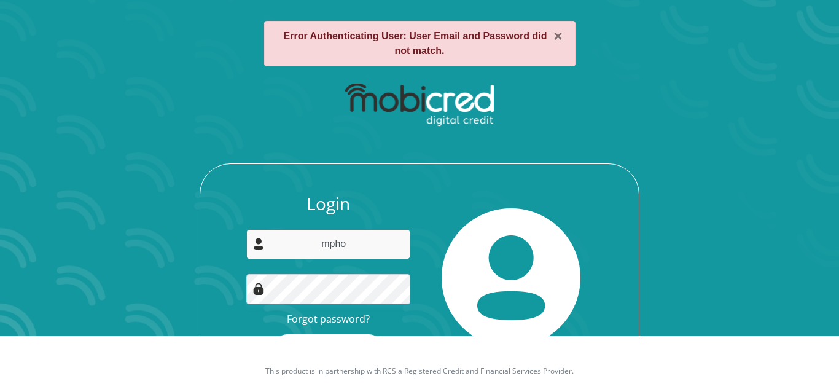
type input "[EMAIL_ADDRESS][DOMAIN_NAME]"
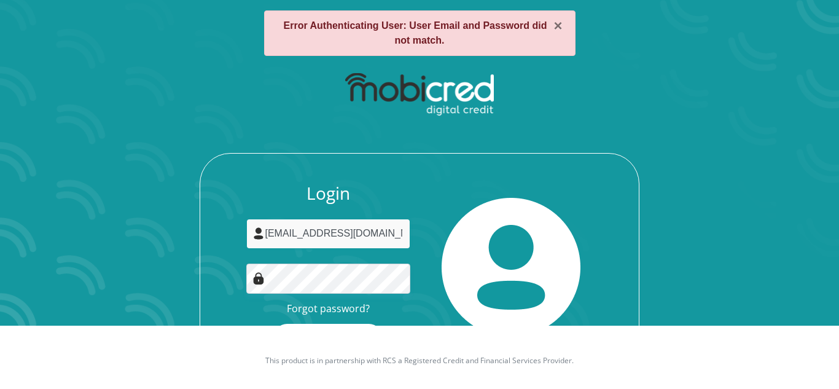
scroll to position [61, 0]
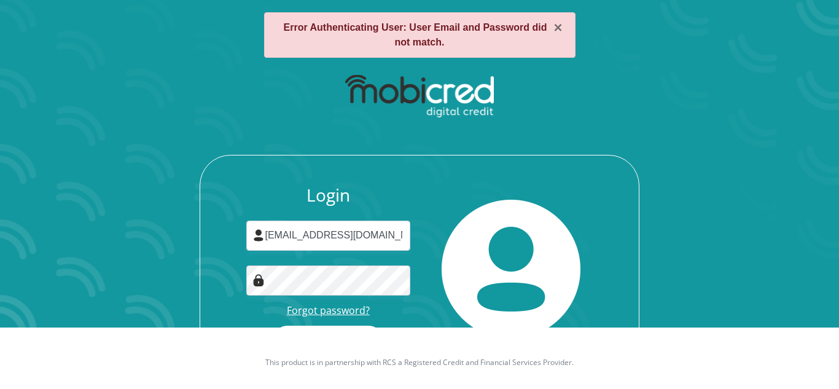
click at [320, 312] on link "Forgot password?" at bounding box center [328, 311] width 83 height 14
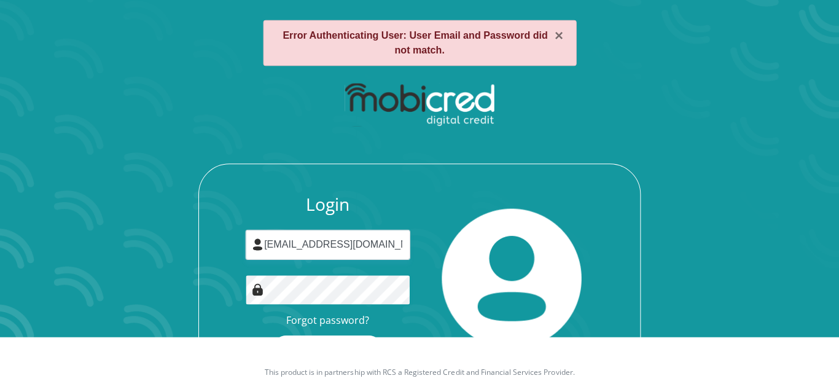
scroll to position [52, 0]
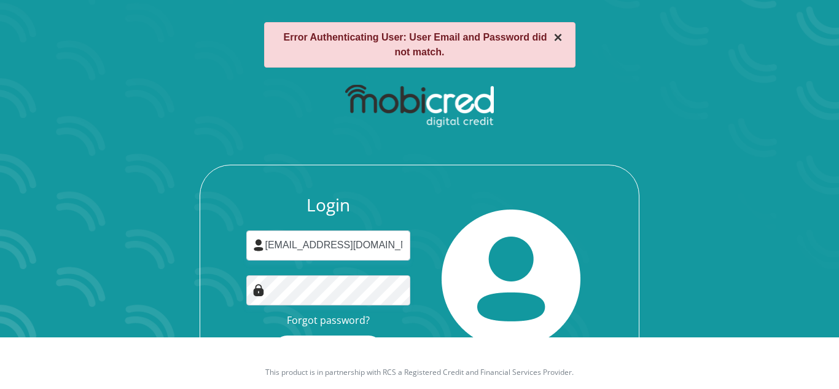
click at [557, 36] on button "×" at bounding box center [558, 37] width 9 height 15
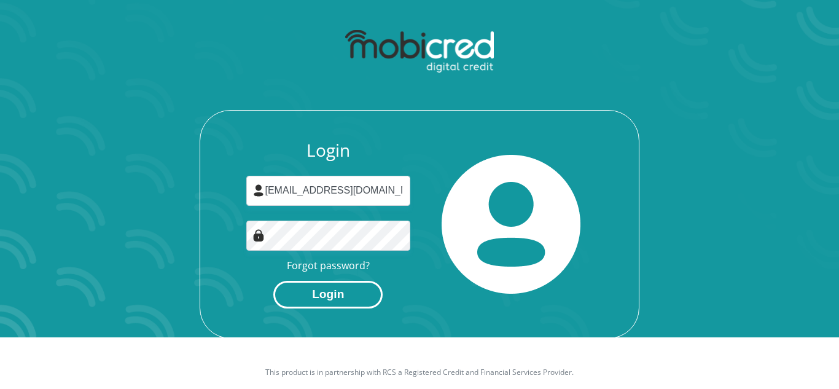
click at [324, 292] on button "Login" at bounding box center [327, 295] width 109 height 28
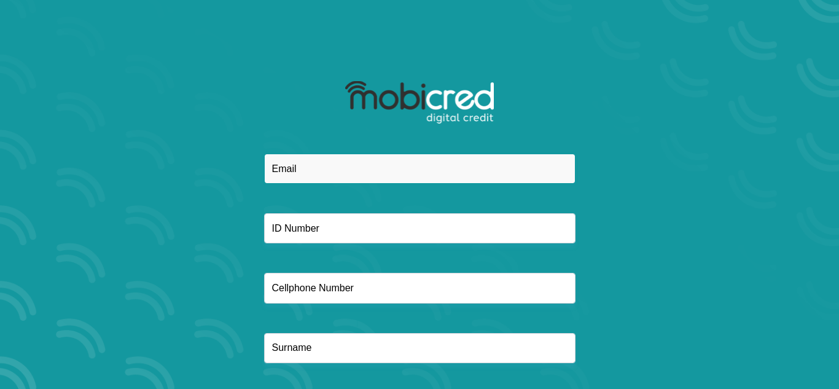
click at [334, 169] on input "email" at bounding box center [420, 169] width 312 height 30
type input "[EMAIL_ADDRESS][DOMAIN_NAME]"
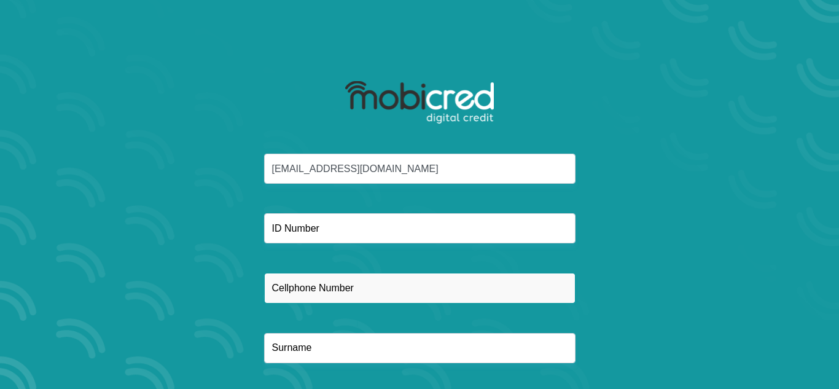
type input "0685365737"
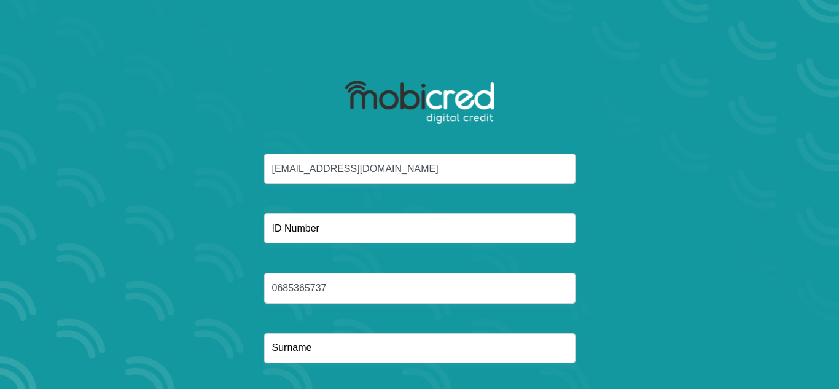
type input "[PERSON_NAME]"
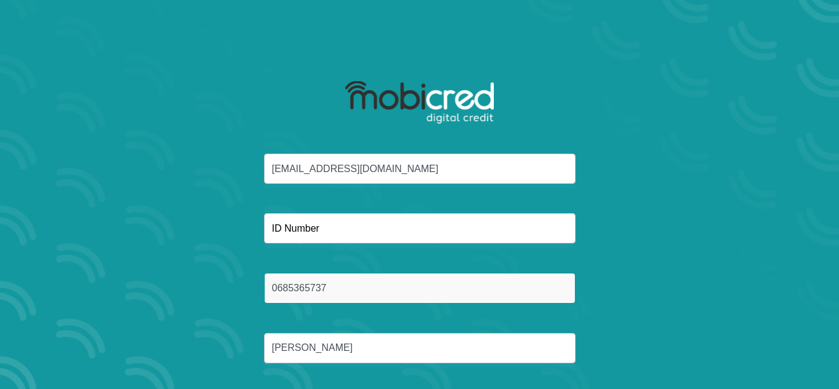
click at [335, 289] on input "0685365737" at bounding box center [420, 288] width 312 height 30
type input "0"
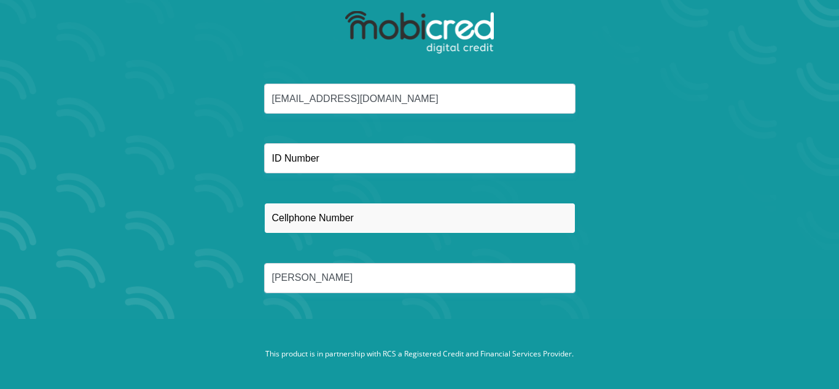
scroll to position [69, 0]
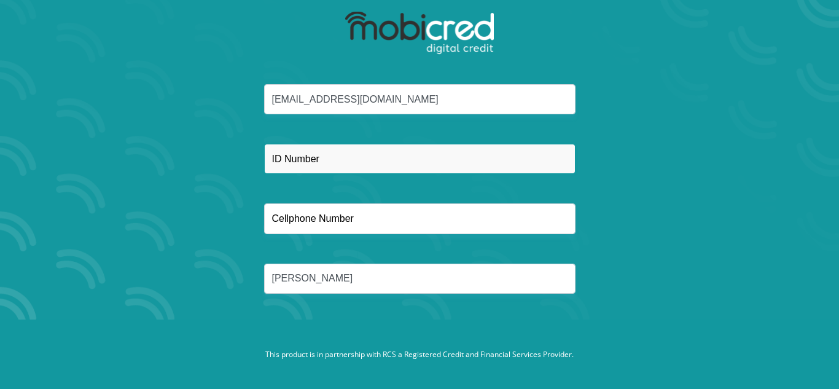
click at [344, 158] on input "text" at bounding box center [420, 159] width 312 height 30
click at [334, 160] on input "text" at bounding box center [420, 159] width 312 height 30
type input "9904140409083"
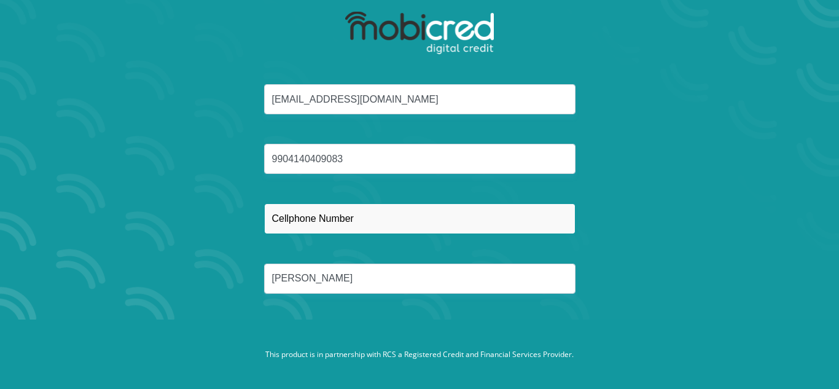
click at [347, 216] on input "text" at bounding box center [420, 218] width 312 height 30
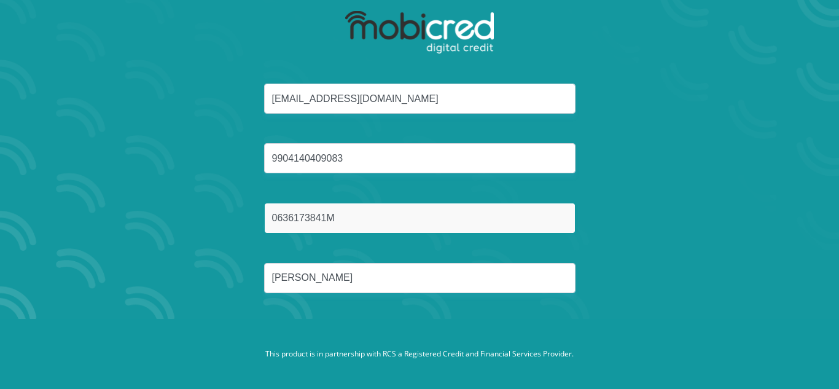
type input "0636173841"
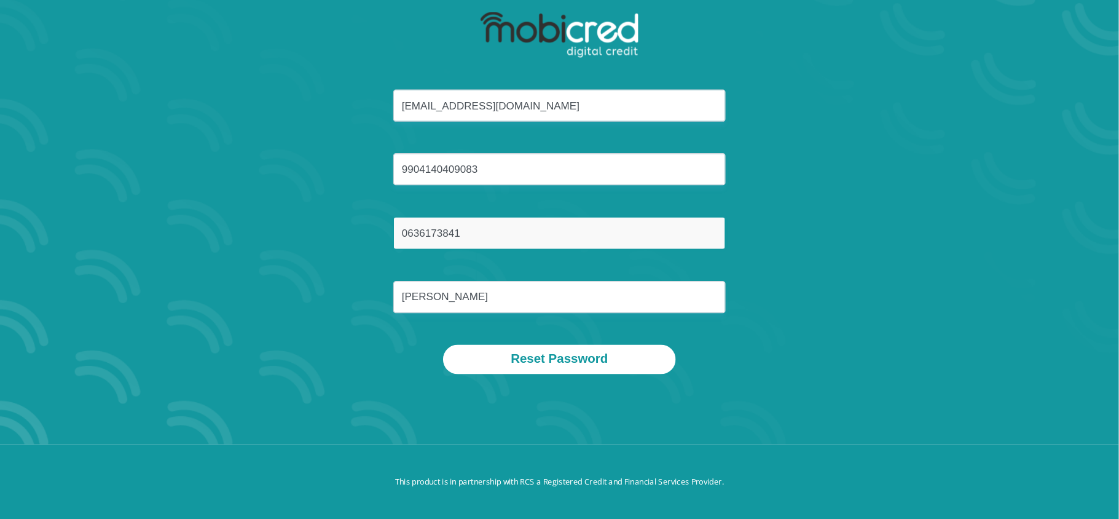
scroll to position [69, 0]
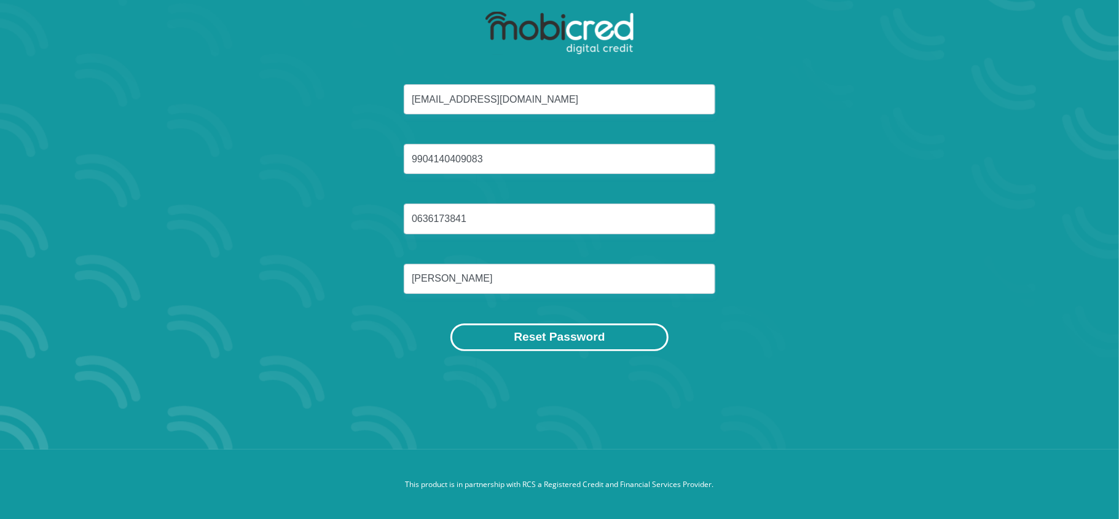
click at [567, 345] on button "Reset Password" at bounding box center [559, 337] width 218 height 28
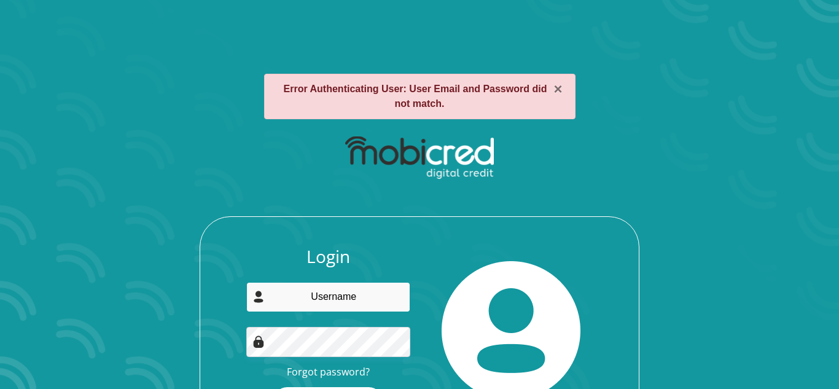
click at [331, 297] on input "email" at bounding box center [328, 297] width 165 height 30
type input "[EMAIL_ADDRESS][DOMAIN_NAME]"
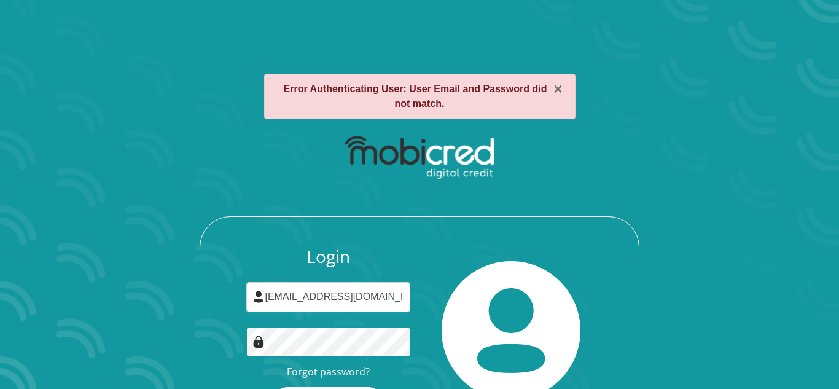
scroll to position [85, 0]
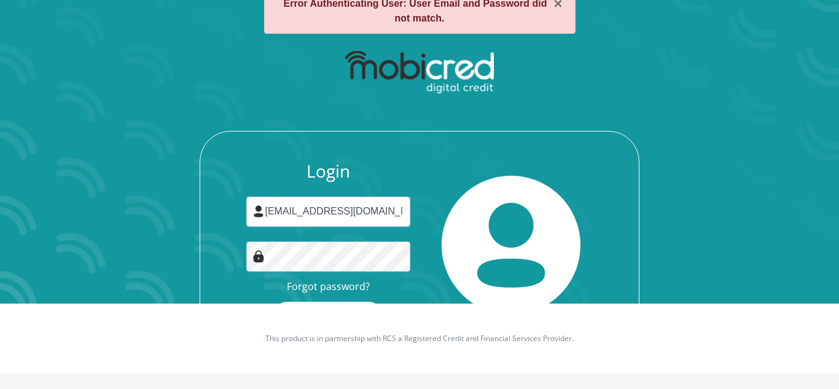
click at [431, 282] on div at bounding box center [511, 245] width 183 height 168
click at [559, 2] on button "×" at bounding box center [558, 3] width 9 height 15
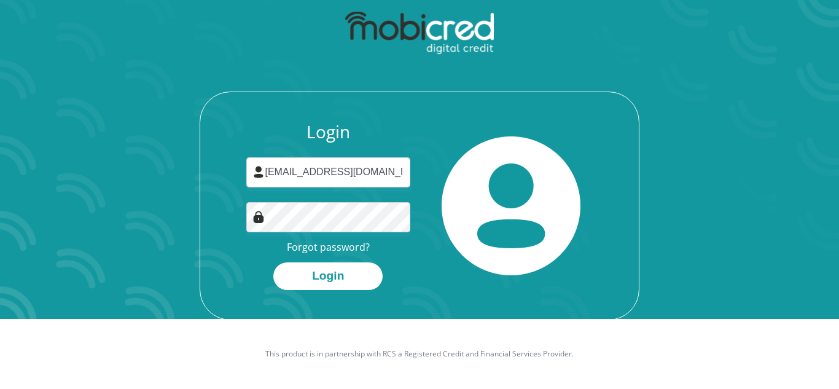
scroll to position [70, 0]
click at [327, 269] on button "Login" at bounding box center [327, 276] width 109 height 28
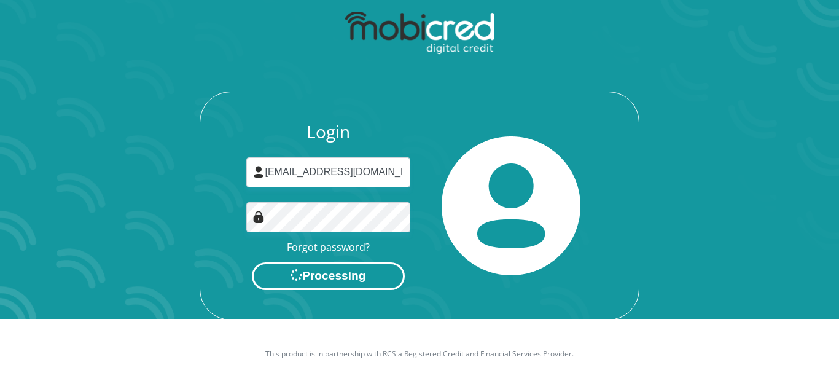
scroll to position [0, 0]
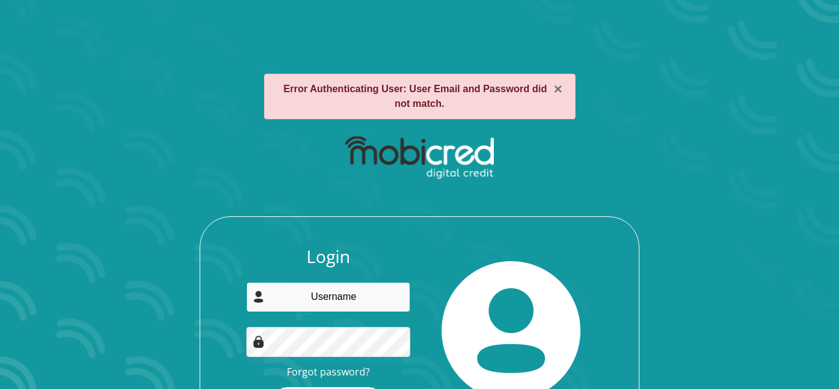
click at [342, 302] on input "email" at bounding box center [328, 297] width 165 height 30
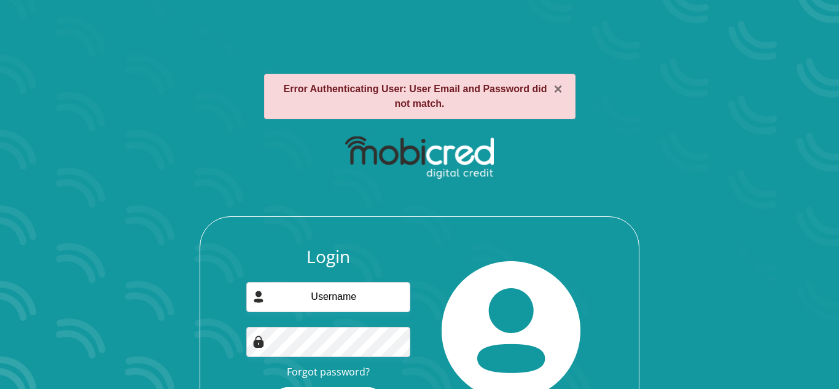
click at [640, 215] on div "Login Forgot password? Login" at bounding box center [420, 287] width 660 height 316
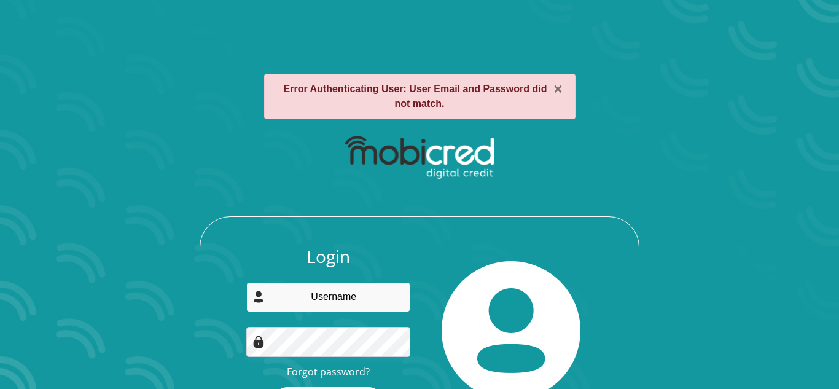
click at [330, 294] on input "email" at bounding box center [328, 297] width 165 height 30
type input "[EMAIL_ADDRESS][DOMAIN_NAME]"
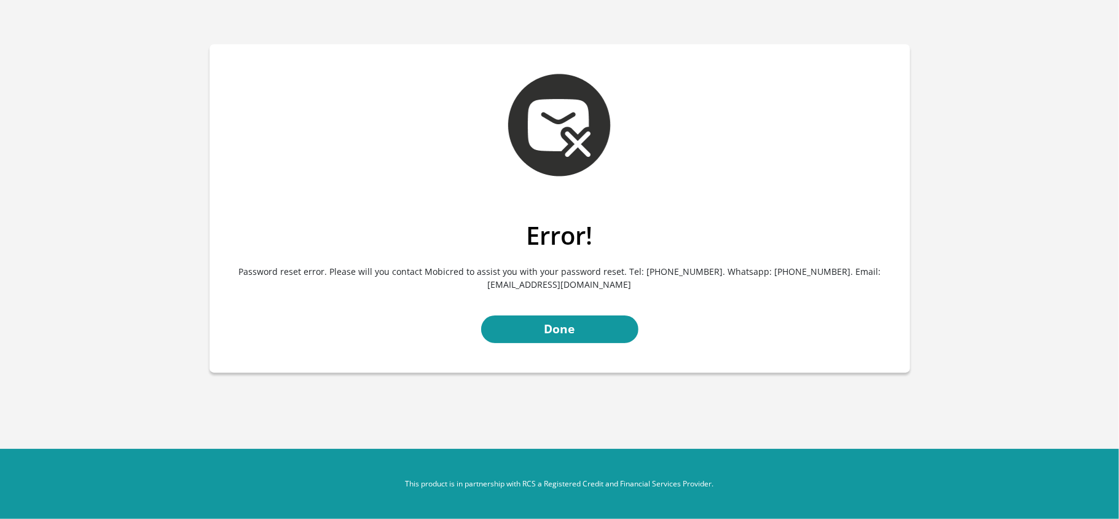
click at [529, 288] on p "Password reset error. Please will you contact Mobicred to assist you with your …" at bounding box center [560, 277] width 682 height 55
drag, startPoint x: 642, startPoint y: 283, endPoint x: 478, endPoint y: 289, distance: 163.6
click at [478, 289] on p "Password reset error. Please will you contact Mobicred to assist you with your …" at bounding box center [560, 277] width 682 height 55
copy p "[EMAIL_ADDRESS][DOMAIN_NAME]"
